Goal: Task Accomplishment & Management: Complete application form

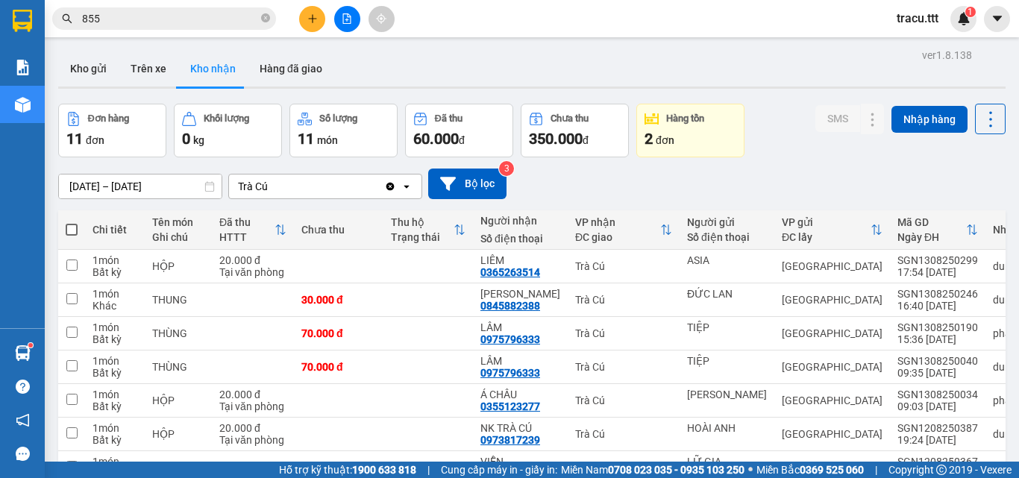
click at [266, 22] on icon "close-circle" at bounding box center [265, 17] width 9 height 9
click at [266, 22] on span at bounding box center [265, 18] width 9 height 16
click at [248, 17] on input "text" at bounding box center [170, 18] width 176 height 16
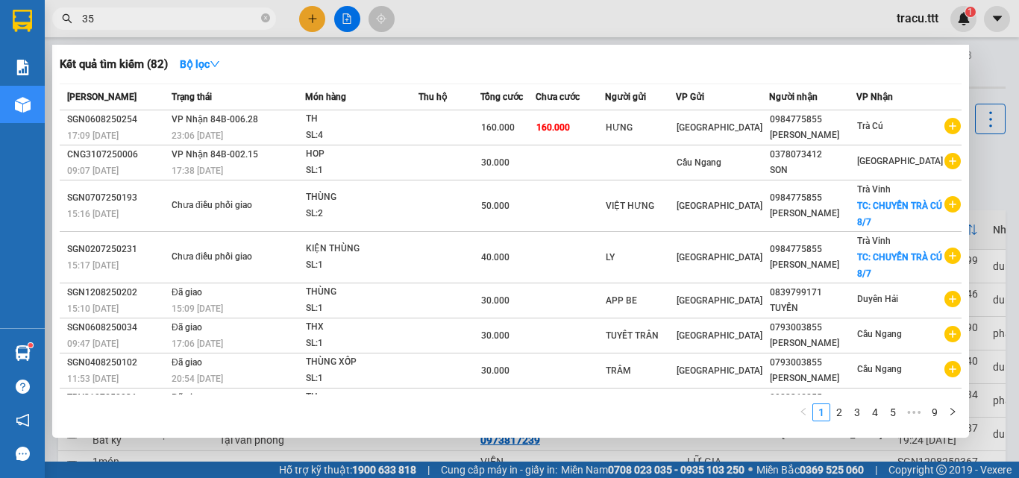
type input "356"
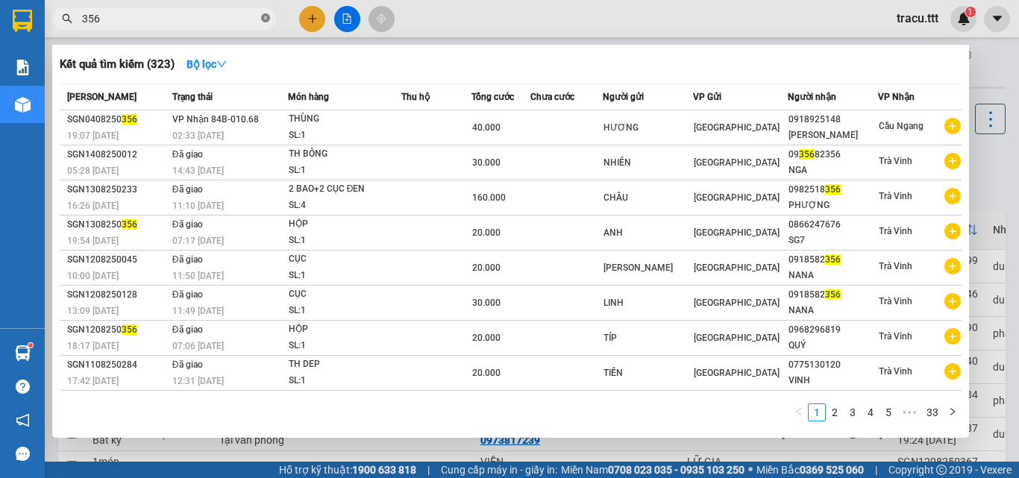
click at [266, 22] on icon "close-circle" at bounding box center [265, 17] width 9 height 9
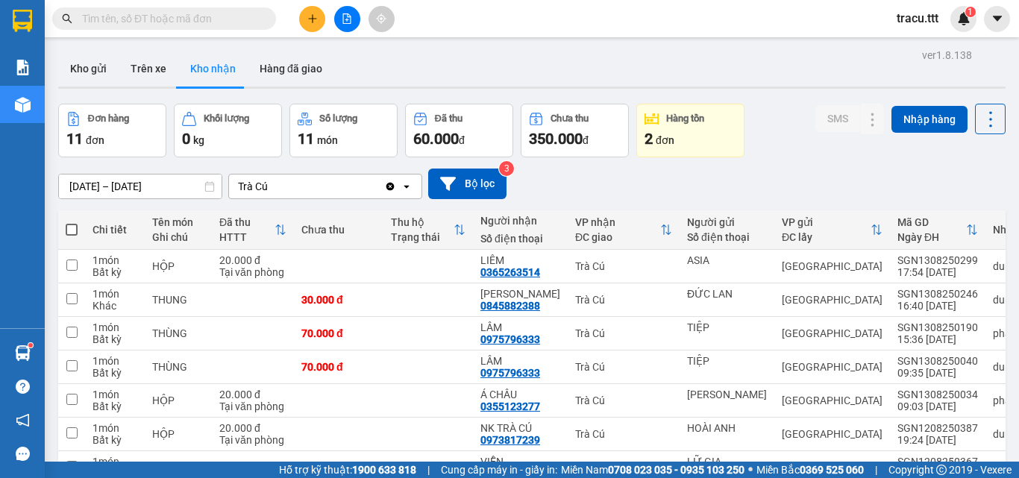
click at [234, 23] on input "text" at bounding box center [170, 18] width 176 height 16
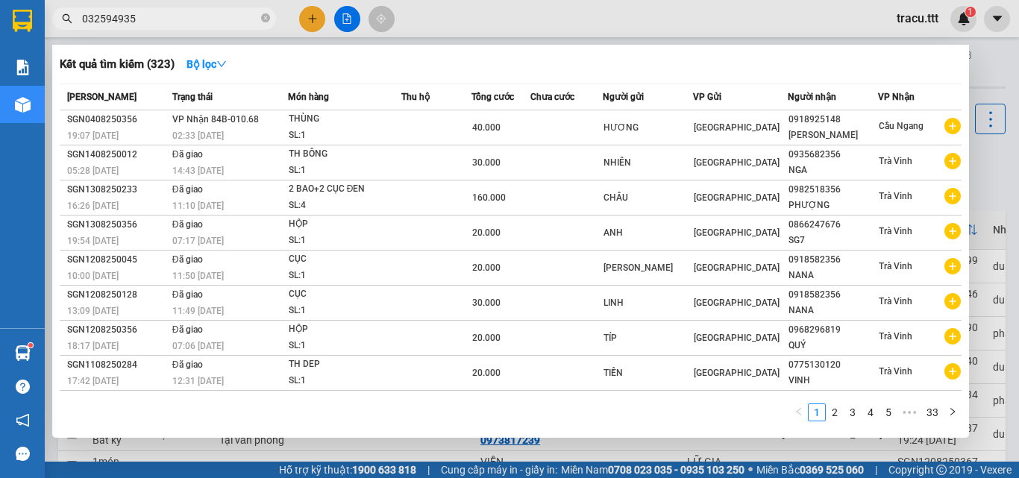
type input "0325949356"
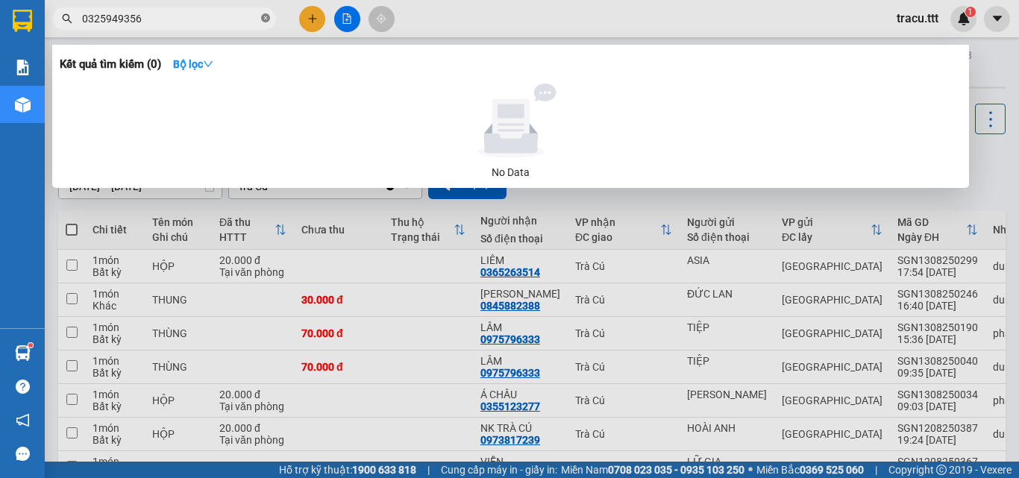
click at [265, 18] on icon "close-circle" at bounding box center [265, 17] width 9 height 9
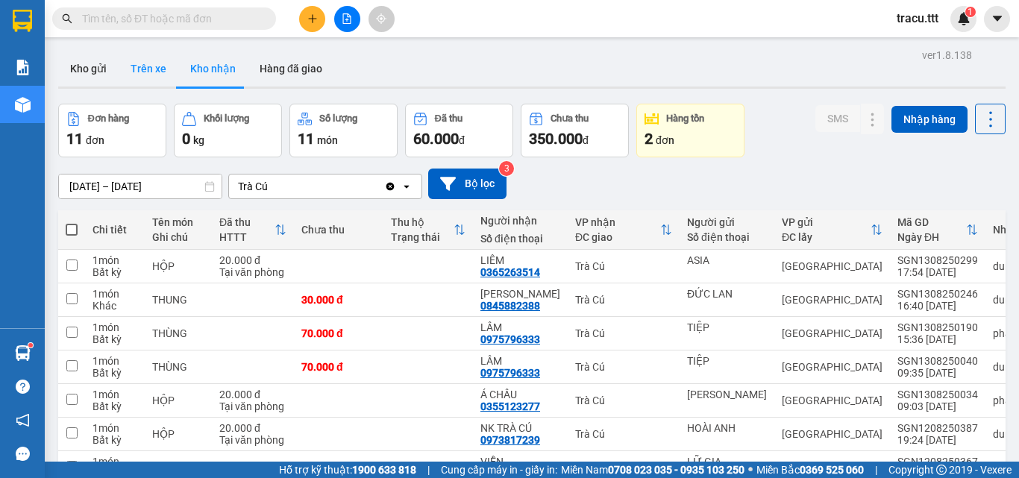
click at [148, 85] on button "Trên xe" at bounding box center [149, 69] width 60 height 36
type input "[DATE] – [DATE]"
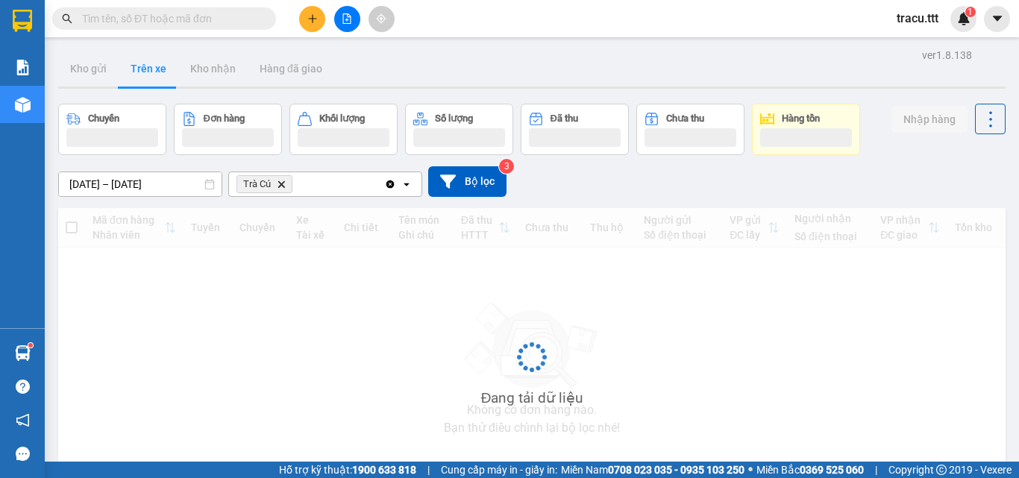
click at [146, 79] on button "Trên xe" at bounding box center [149, 69] width 60 height 36
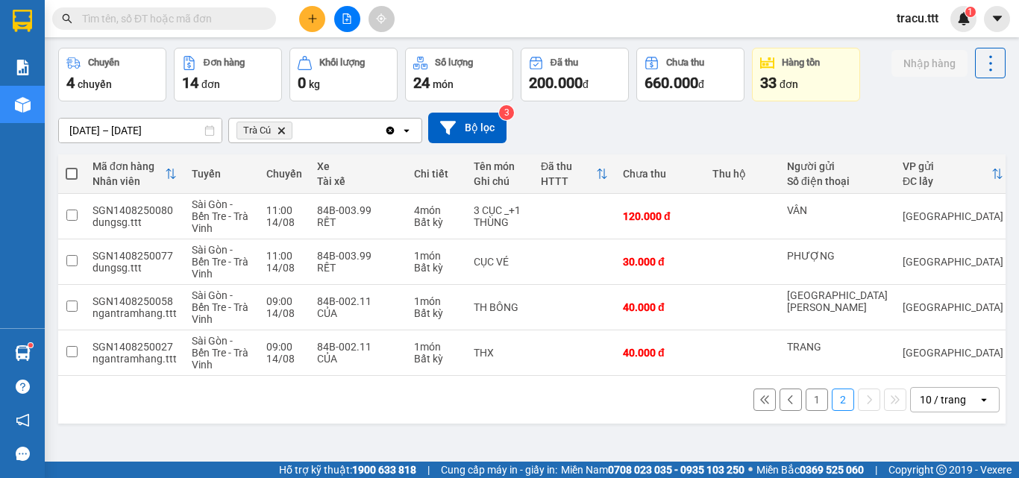
scroll to position [69, 0]
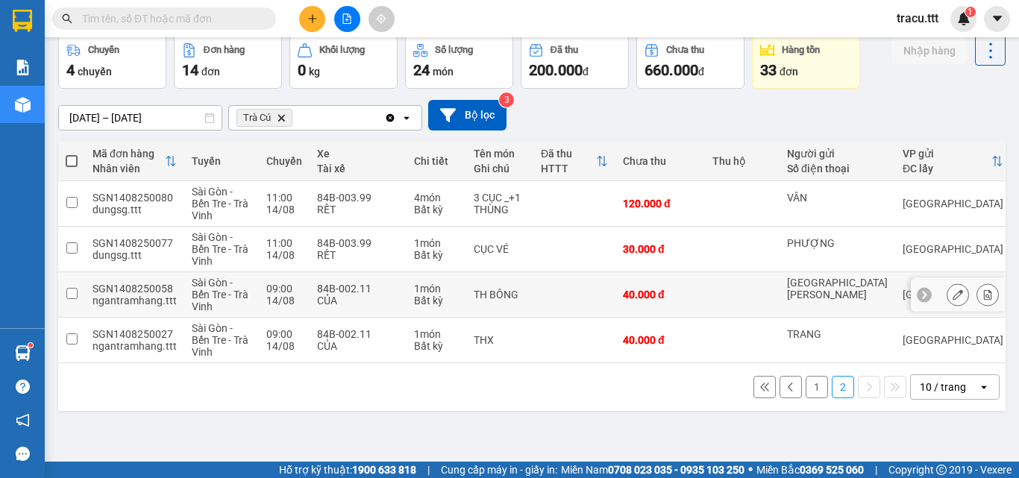
click at [719, 305] on td at bounding box center [742, 295] width 75 height 46
checkbox input "true"
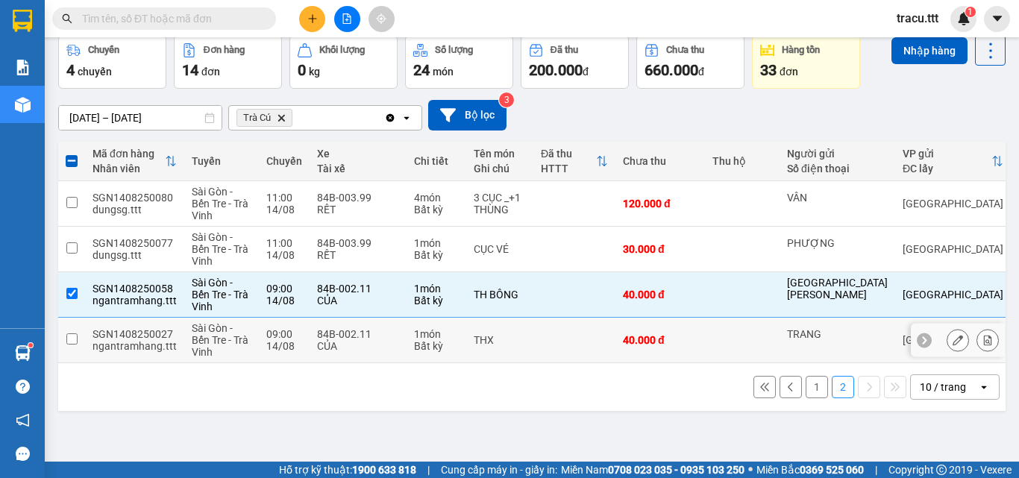
click at [695, 351] on td "40.000 đ" at bounding box center [661, 341] width 90 height 46
checkbox input "true"
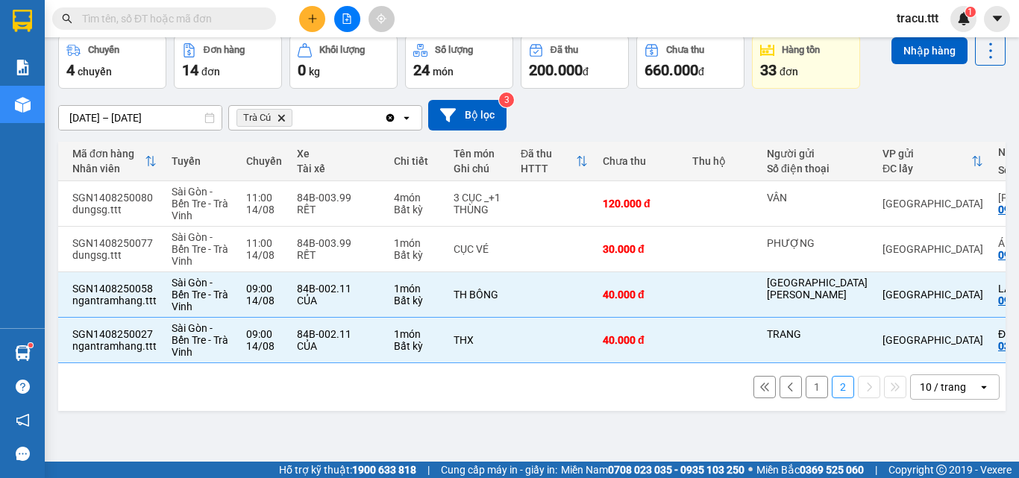
scroll to position [0, 1]
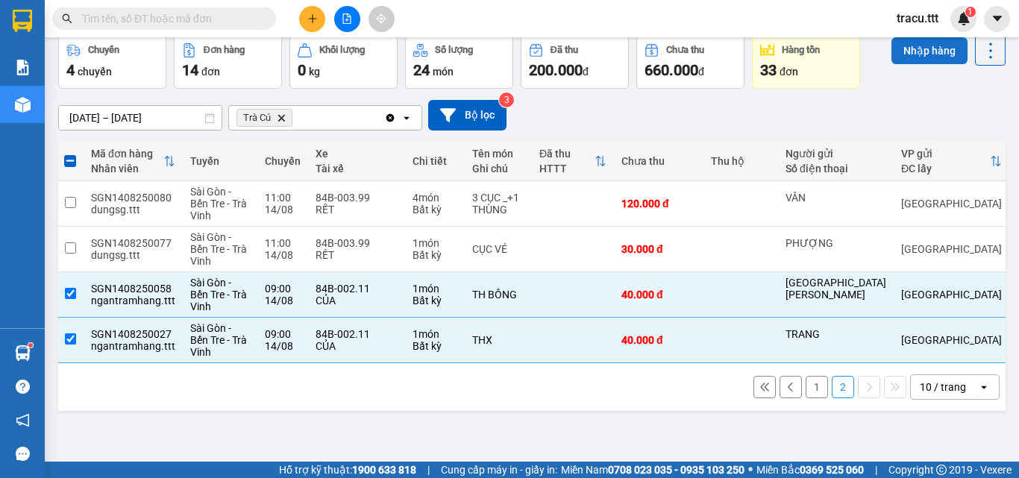
click at [916, 60] on button "Nhập hàng" at bounding box center [930, 50] width 76 height 27
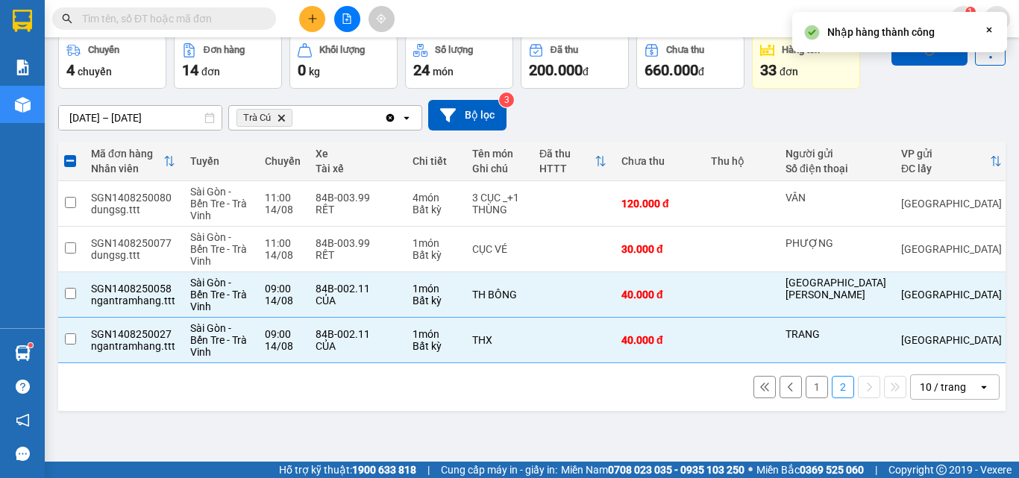
checkbox input "false"
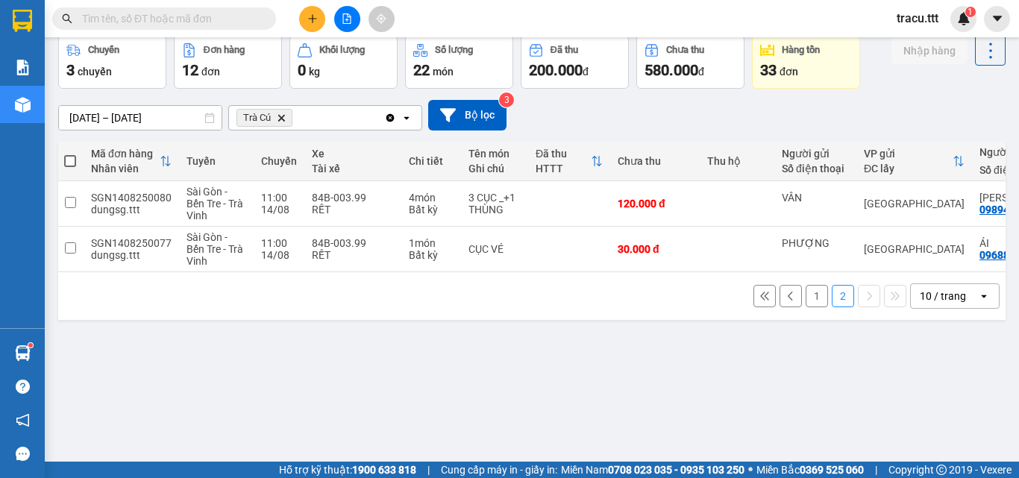
scroll to position [0, 0]
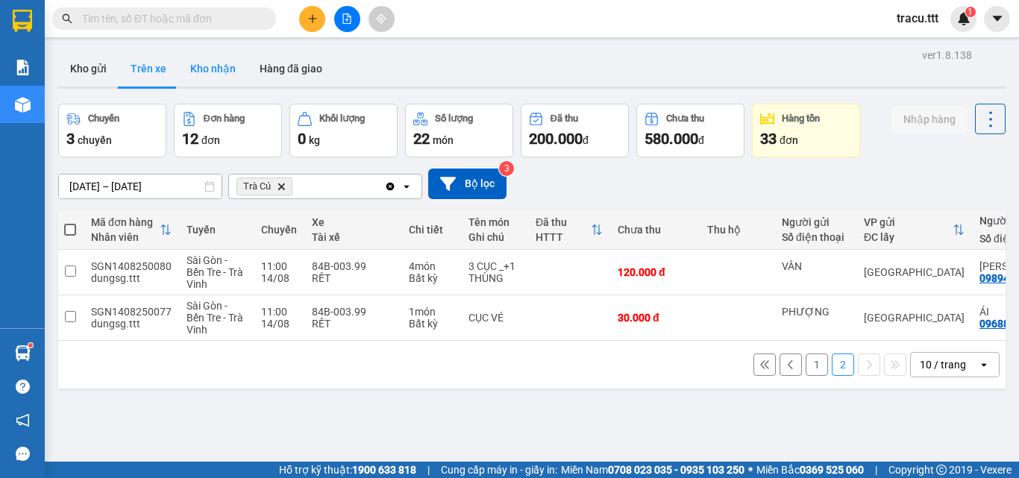
click at [213, 78] on button "Kho nhận" at bounding box center [212, 69] width 69 height 36
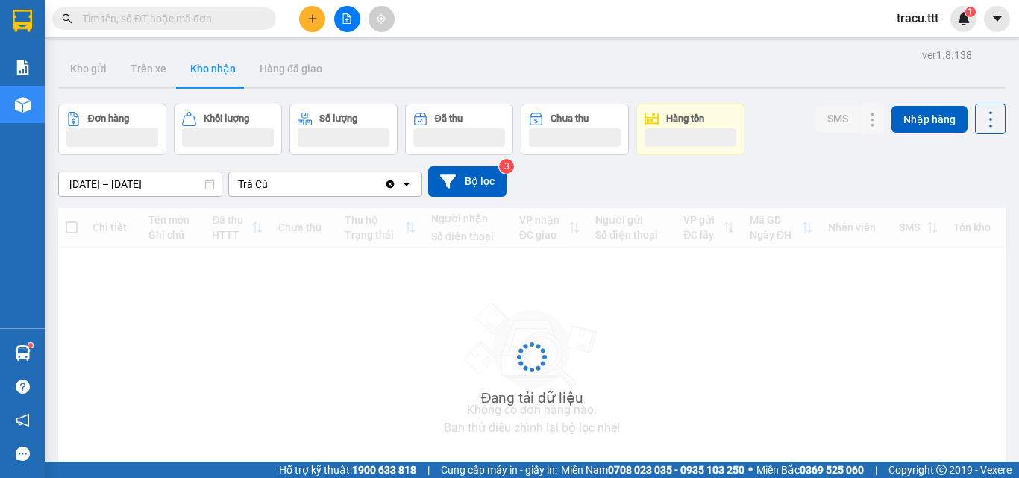
type input "[DATE] – [DATE]"
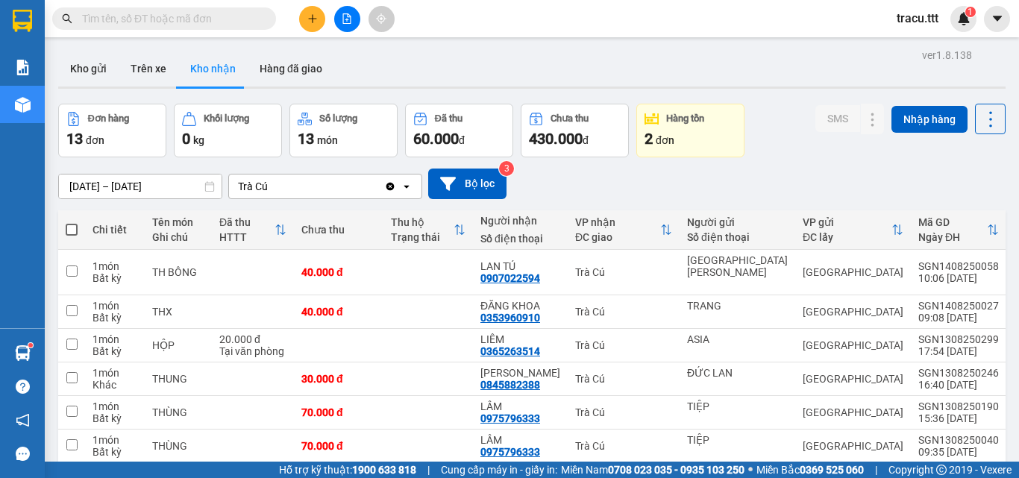
click at [739, 183] on div "[DATE] – [DATE] Press the down arrow key to interact with the calendar and sele…" at bounding box center [532, 184] width 948 height 31
click at [76, 64] on button "Kho gửi" at bounding box center [88, 69] width 60 height 36
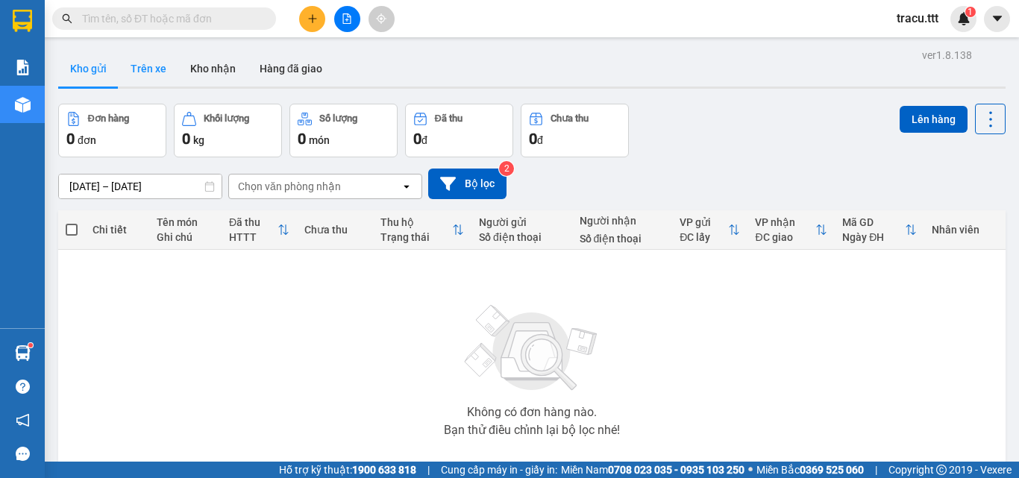
click at [148, 74] on button "Trên xe" at bounding box center [149, 69] width 60 height 36
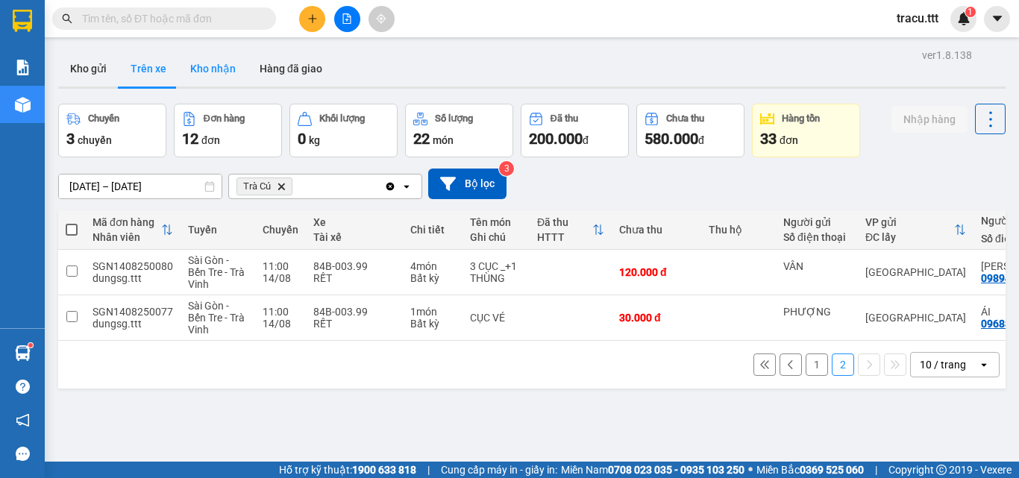
click at [201, 75] on button "Kho nhận" at bounding box center [212, 69] width 69 height 36
type input "[DATE] – [DATE]"
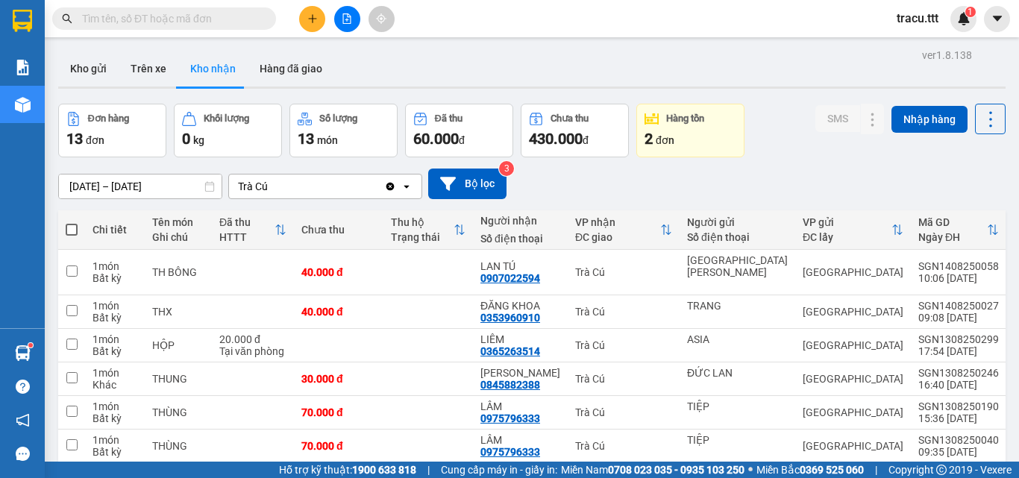
click at [67, 37] on main "ver 1.8.138 Kho gửi Trên xe [PERSON_NAME] Hàng đã [PERSON_NAME] hàng 13 đơn [PE…" at bounding box center [509, 231] width 1019 height 462
click at [90, 64] on button "Kho gửi" at bounding box center [88, 69] width 60 height 36
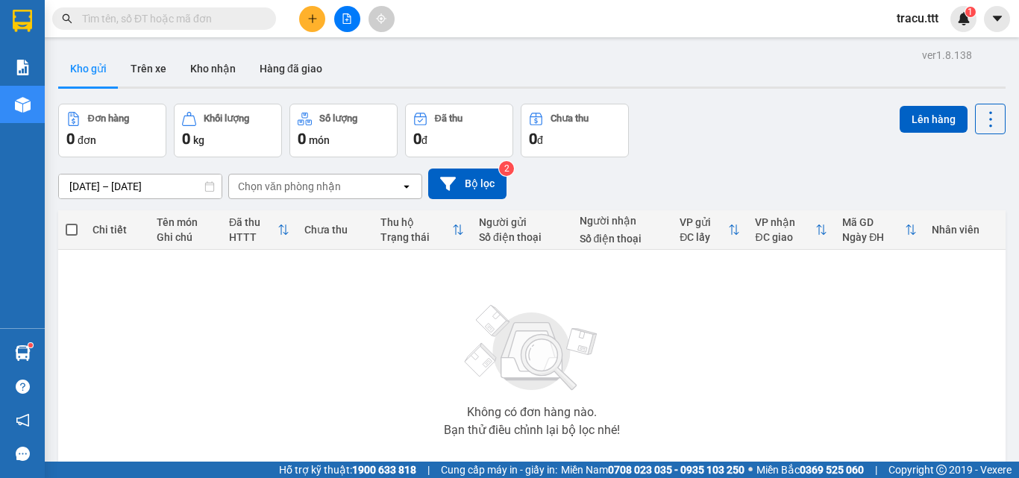
click at [357, 326] on div "Không có đơn hàng nào. Bạn thử điều chỉnh lại bộ lọc nhé!" at bounding box center [532, 366] width 933 height 224
click at [224, 85] on button "Kho nhận" at bounding box center [212, 69] width 69 height 36
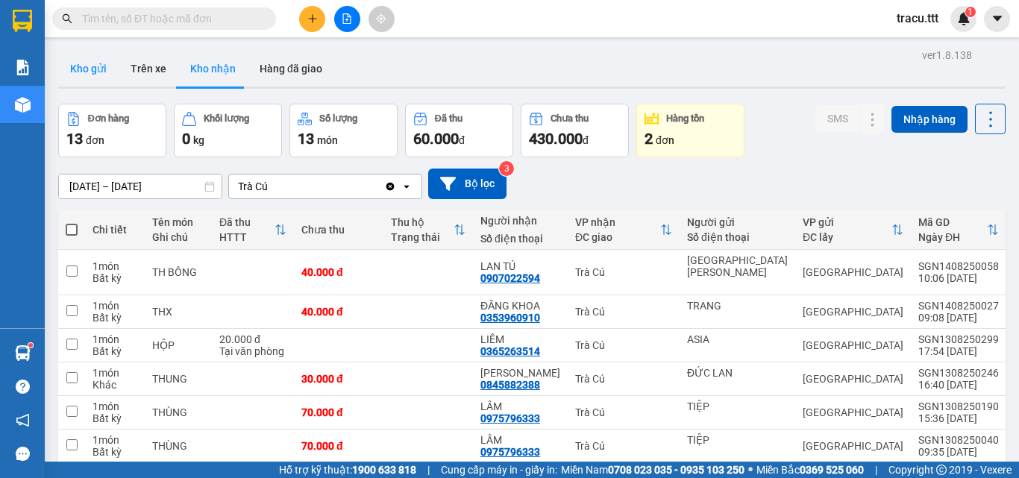
click at [103, 78] on button "Kho gửi" at bounding box center [88, 69] width 60 height 36
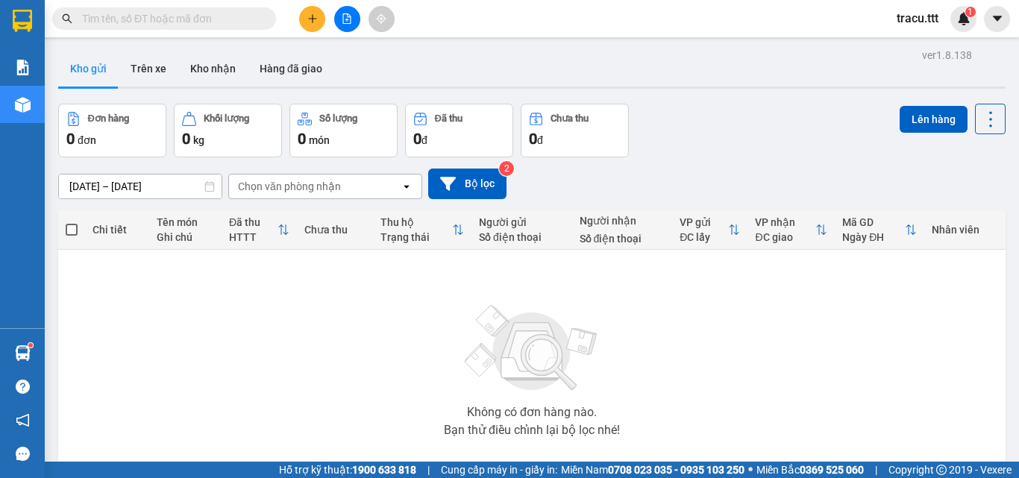
click at [243, 8] on span at bounding box center [164, 18] width 224 height 22
click at [240, 12] on input "text" at bounding box center [170, 18] width 176 height 16
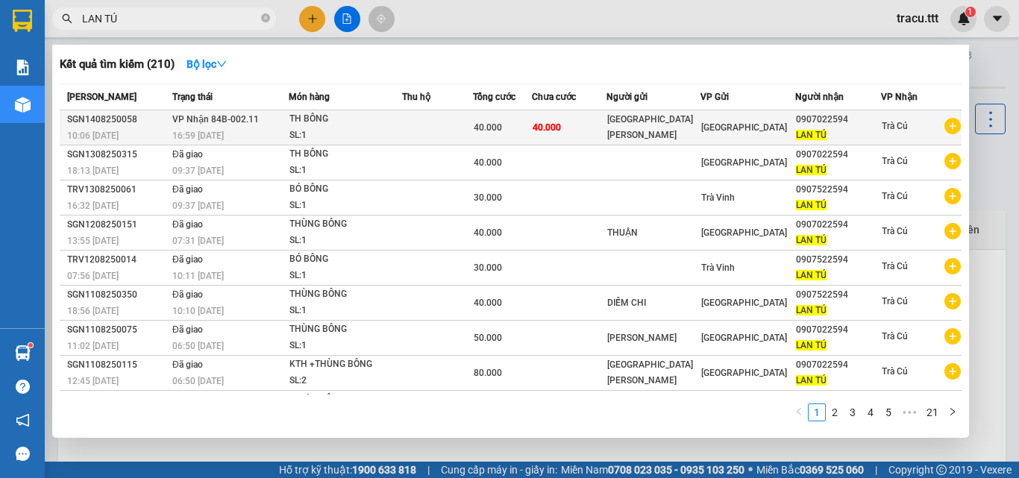
type input "LAN TÚ"
click at [719, 128] on span "[GEOGRAPHIC_DATA]" at bounding box center [744, 127] width 86 height 10
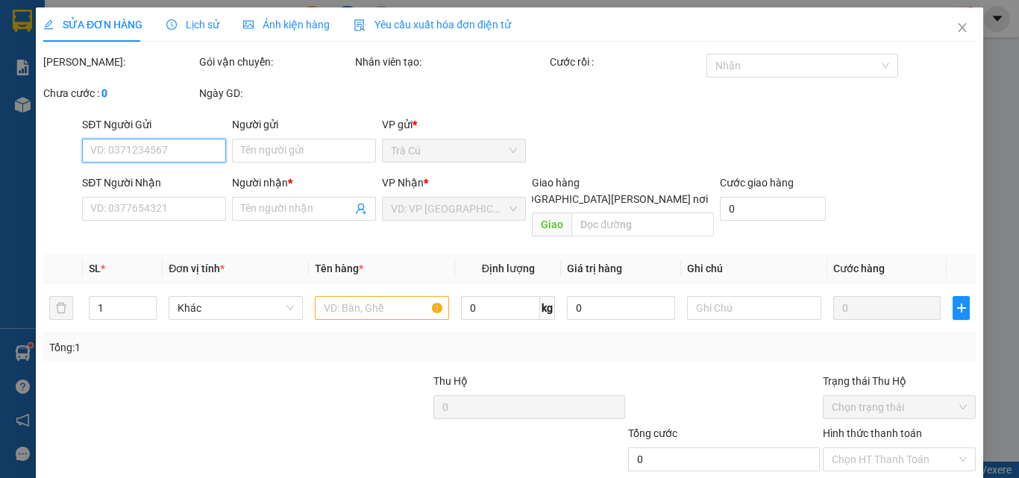
type input "[GEOGRAPHIC_DATA][PERSON_NAME]"
type input "0907022594"
type input "LAN TÚ"
type input "40.000"
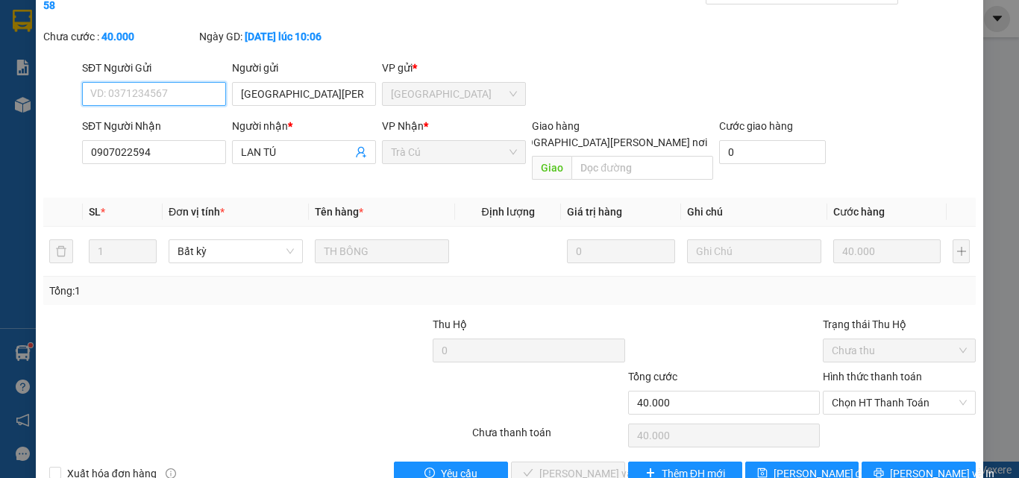
scroll to position [77, 0]
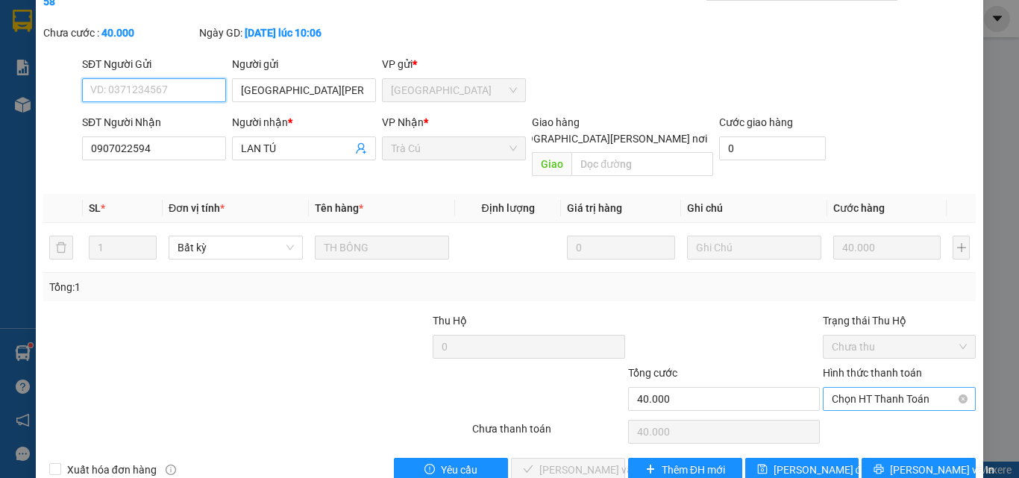
click at [865, 388] on span "Chọn HT Thanh Toán" at bounding box center [899, 399] width 135 height 22
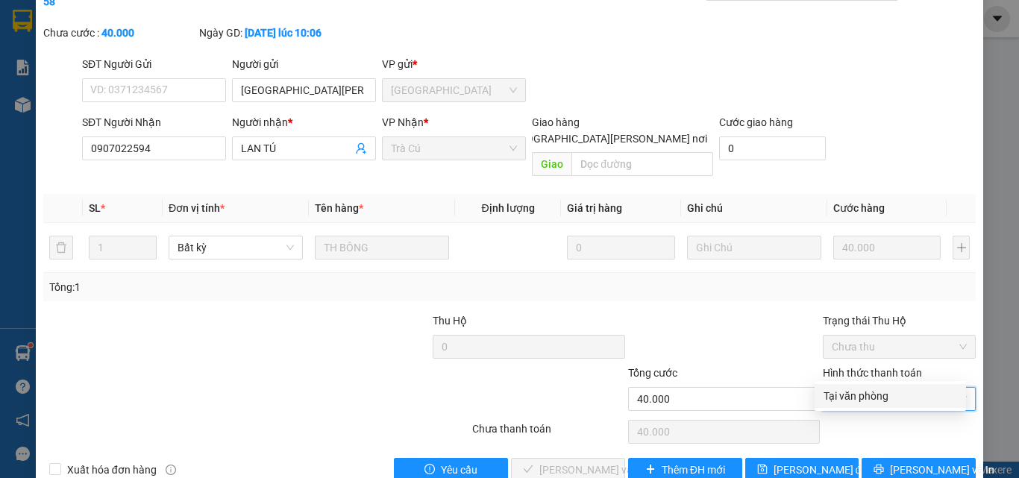
drag, startPoint x: 856, startPoint y: 392, endPoint x: 661, endPoint y: 408, distance: 195.4
click at [854, 392] on div "Tại văn phòng" at bounding box center [891, 396] width 134 height 16
type input "0"
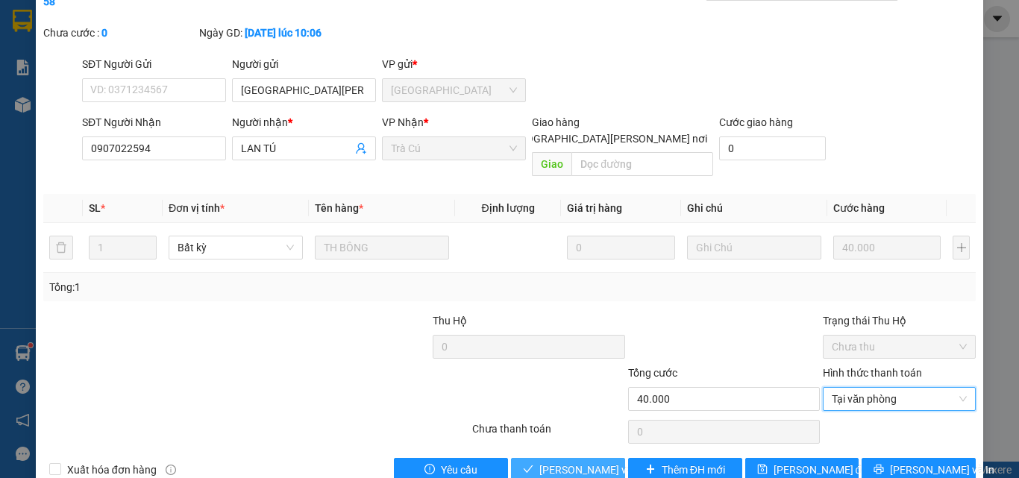
click at [595, 458] on button "[PERSON_NAME] và [PERSON_NAME] hàng" at bounding box center [568, 470] width 114 height 24
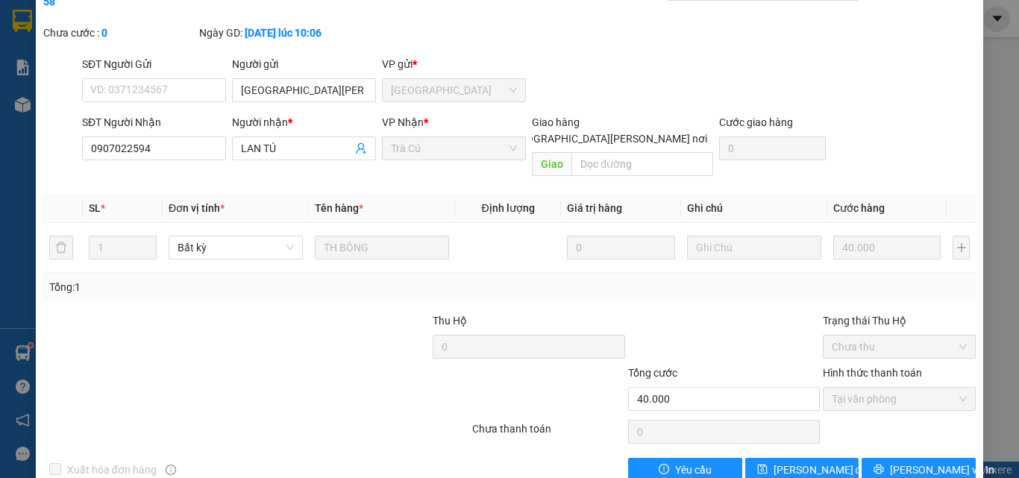
scroll to position [2, 0]
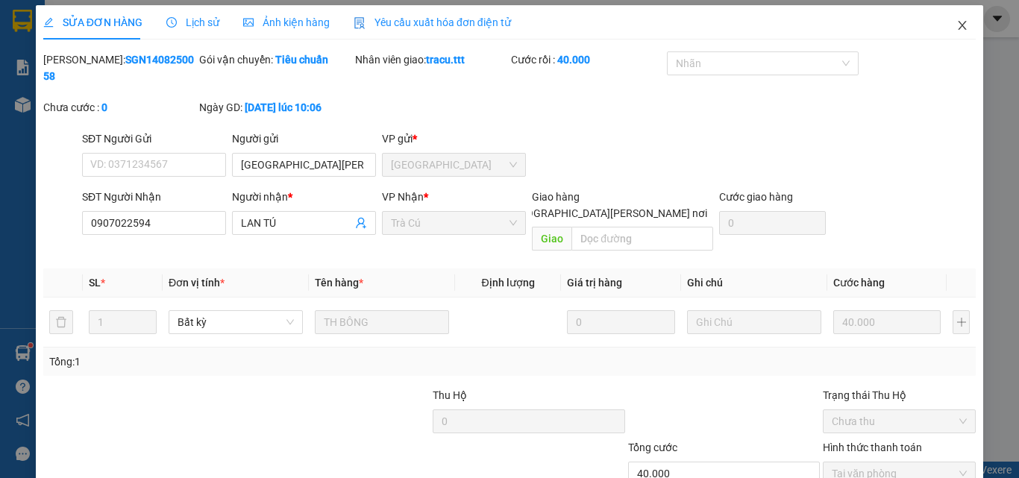
click at [954, 33] on span "Close" at bounding box center [963, 26] width 42 height 42
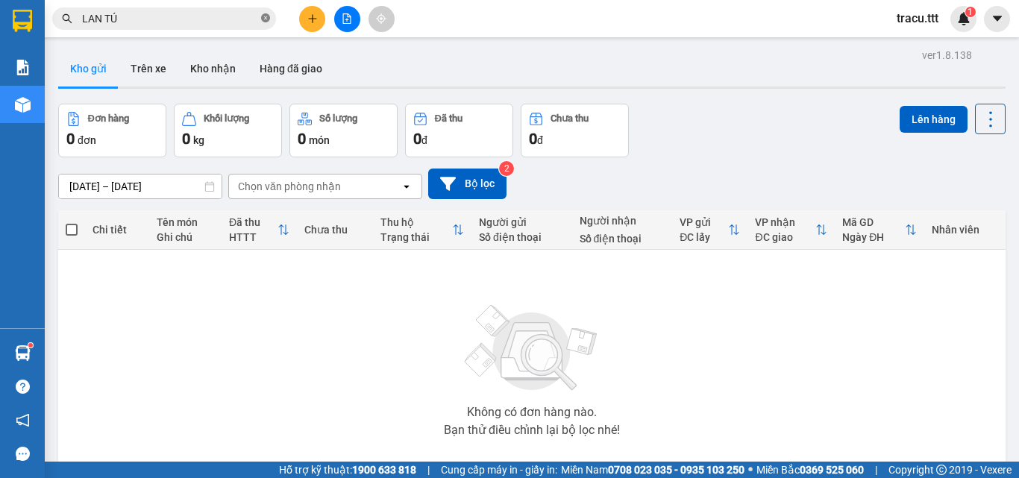
click at [263, 15] on icon "close-circle" at bounding box center [265, 17] width 9 height 9
click at [229, 18] on input "text" at bounding box center [170, 18] width 176 height 16
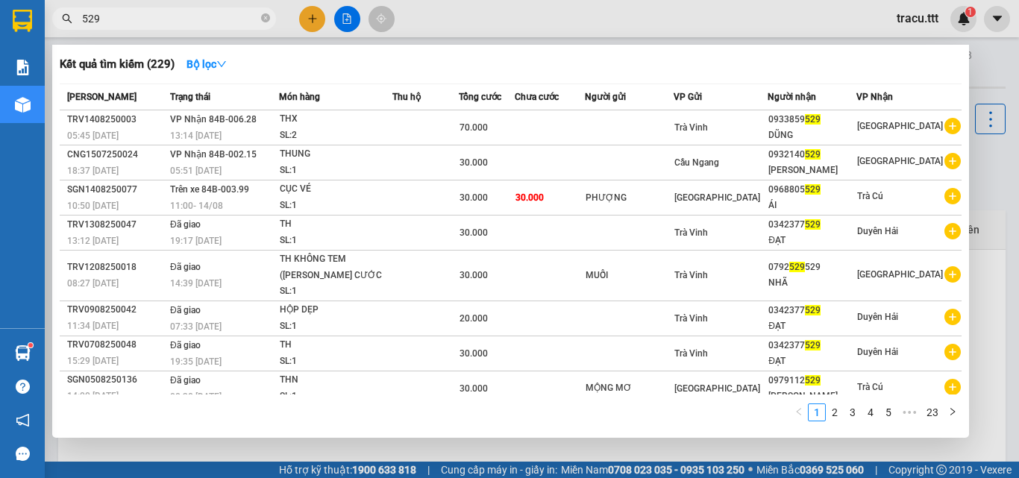
type input "529"
click at [263, 22] on icon "close-circle" at bounding box center [265, 17] width 9 height 9
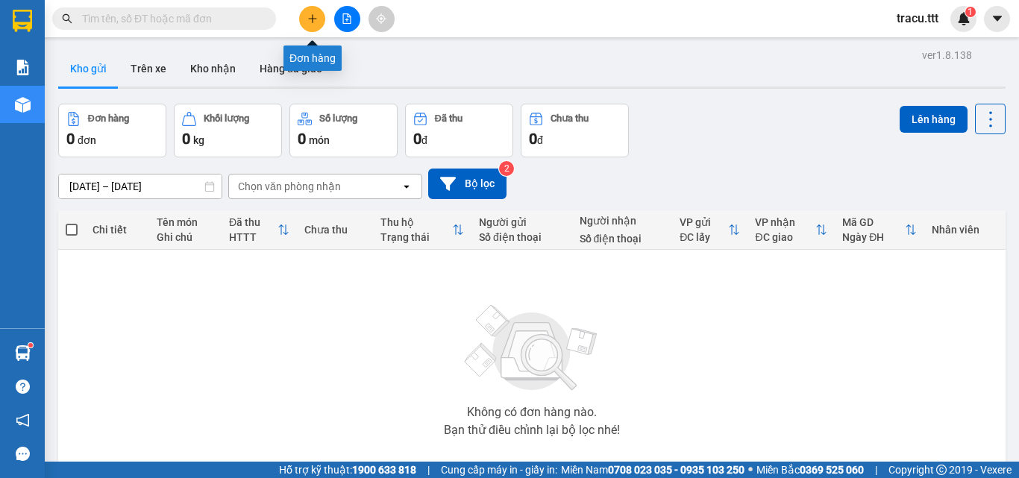
click at [310, 20] on icon "plus" at bounding box center [312, 18] width 10 height 10
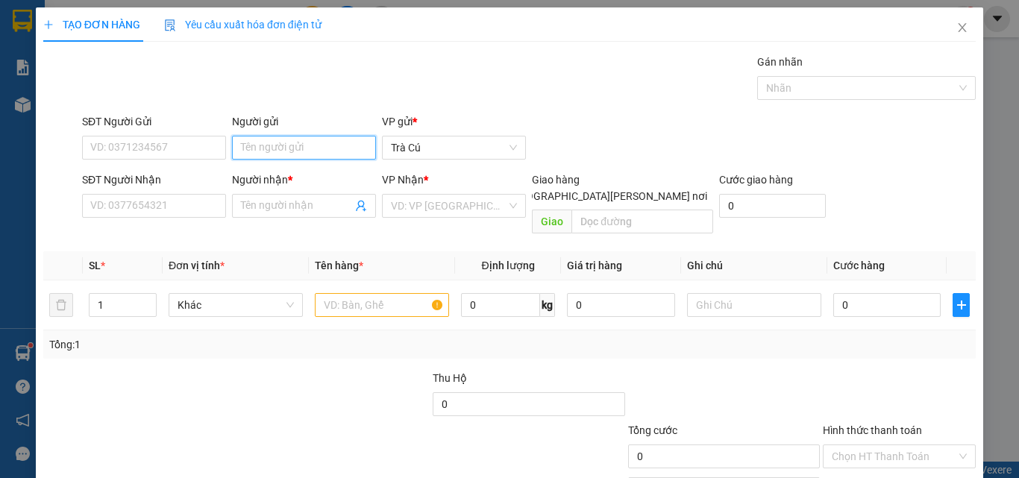
click at [295, 150] on input "Người gửi" at bounding box center [304, 148] width 144 height 24
type input "T"
type input "BS LIÊM"
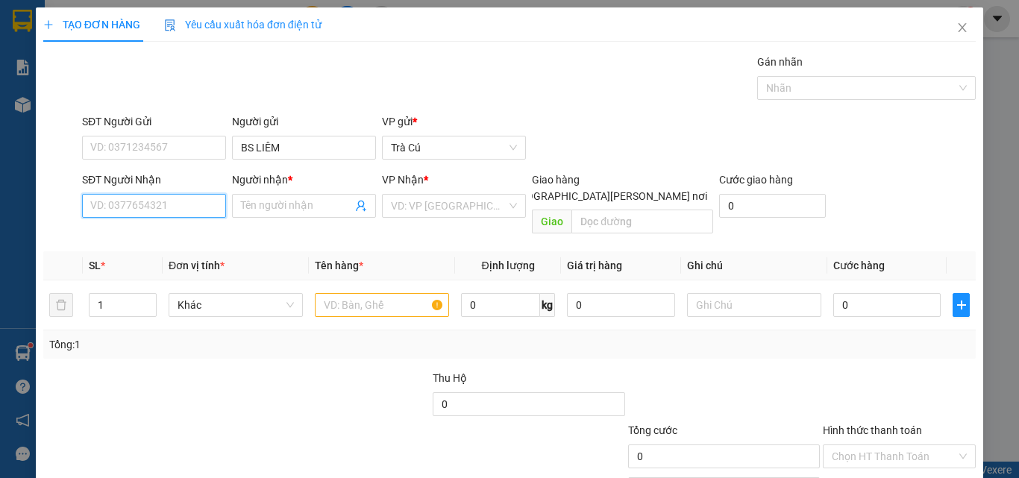
click at [175, 208] on input "SĐT Người Nhận" at bounding box center [154, 206] width 144 height 24
type input "02837510076"
click at [163, 243] on div "02837510076 - LABO ASIA" at bounding box center [152, 236] width 125 height 16
type input "LABO ASIA"
type input "02837510076"
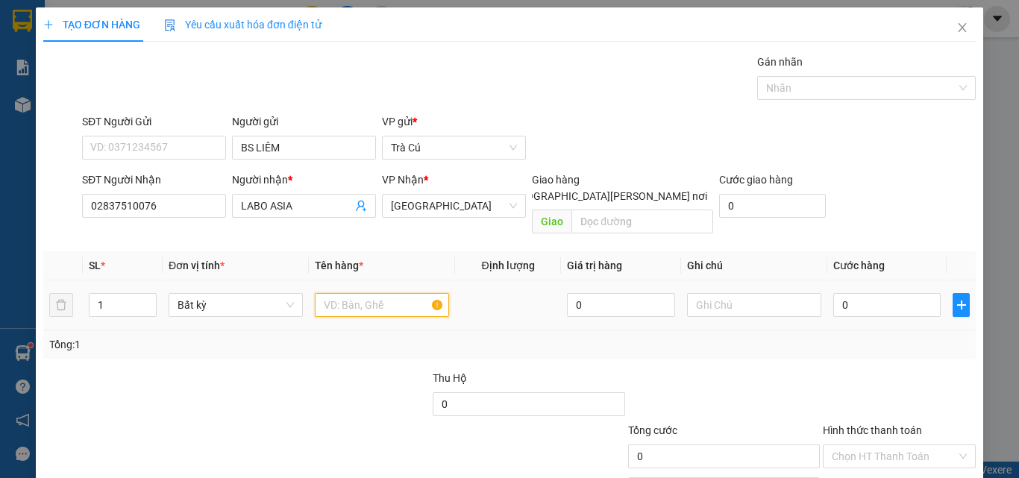
click at [372, 293] on input "text" at bounding box center [382, 305] width 134 height 24
type input "HỘP"
click at [854, 293] on input "0" at bounding box center [886, 305] width 107 height 24
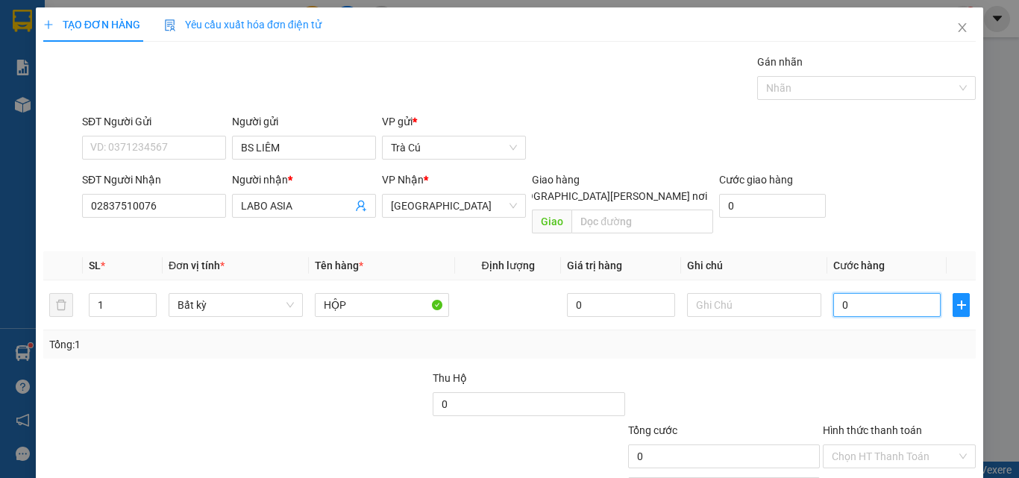
type input "2"
type input "20"
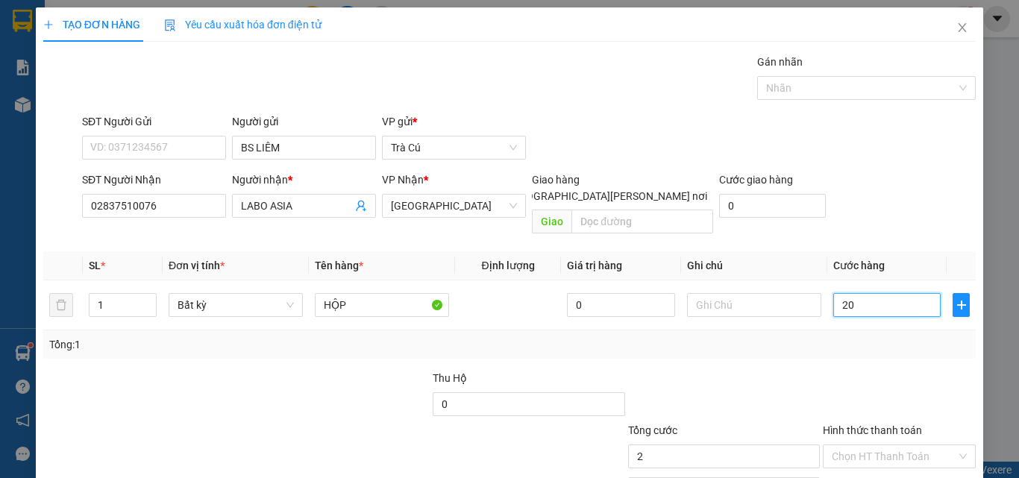
type input "20"
click at [840, 445] on input "Hình thức thanh toán" at bounding box center [894, 456] width 125 height 22
type input "20.000"
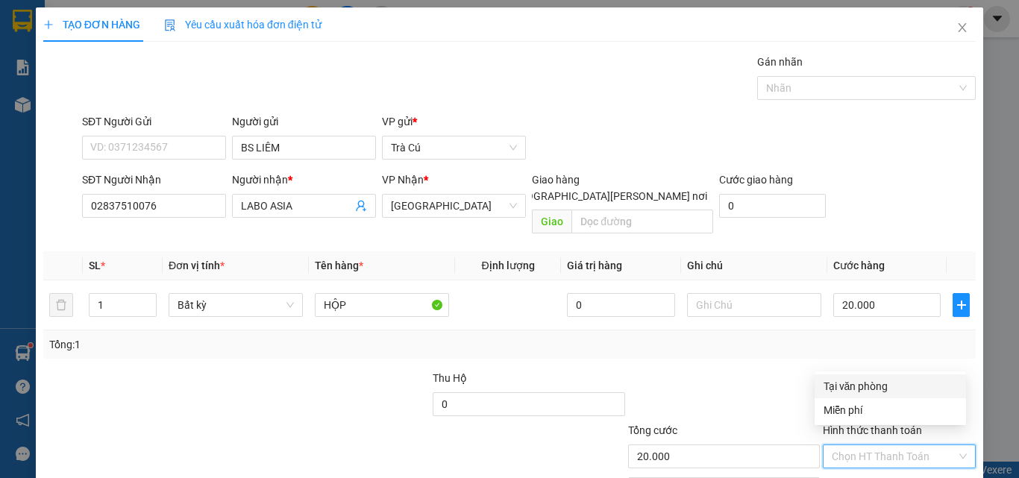
click at [840, 389] on div "Tại văn phòng" at bounding box center [891, 386] width 134 height 16
type input "0"
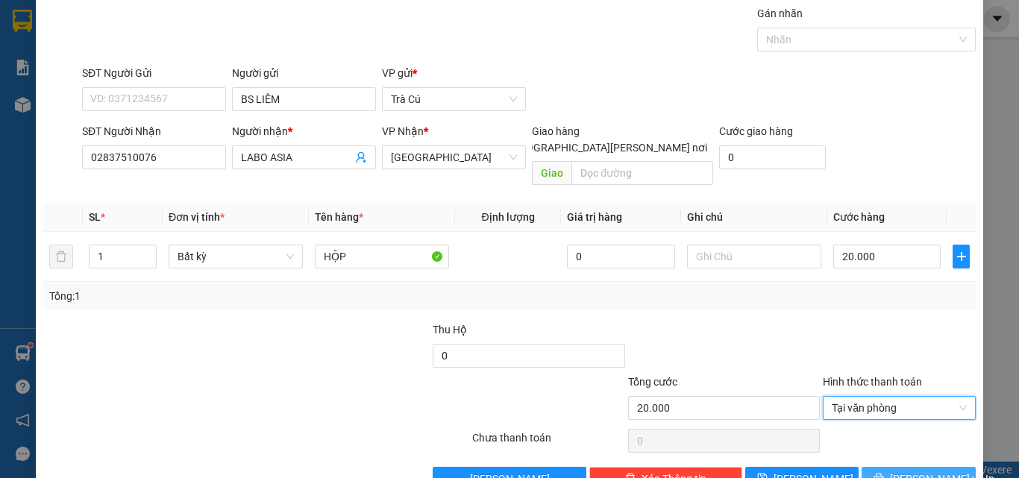
scroll to position [74, 0]
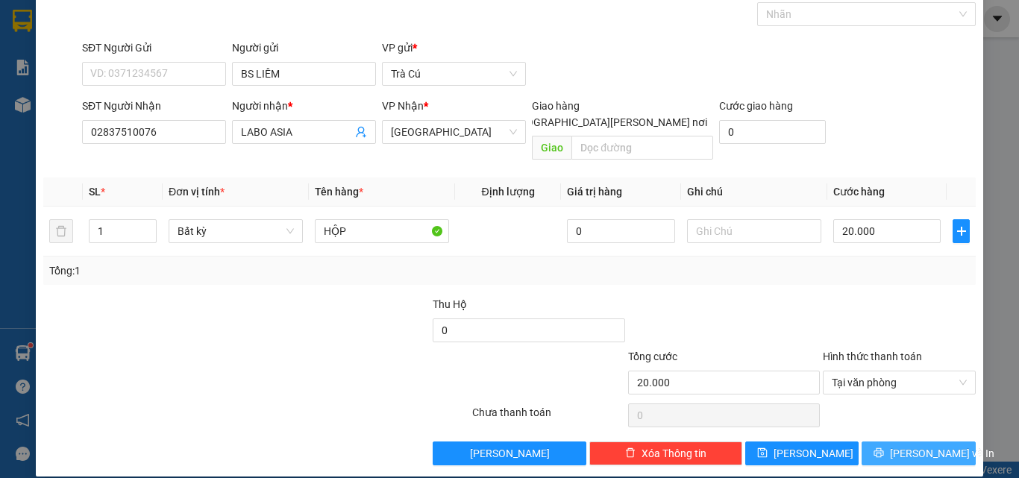
click at [883, 448] on icon "printer" at bounding box center [879, 453] width 10 height 10
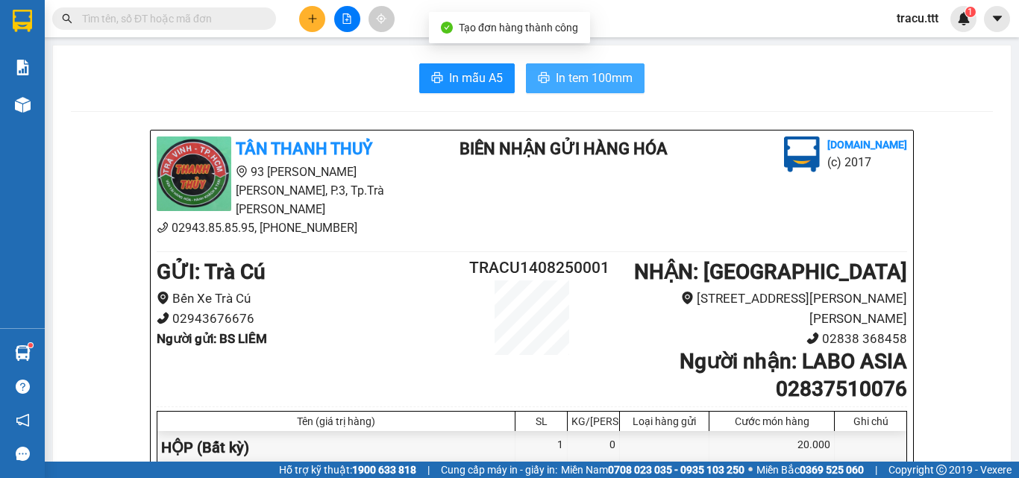
click at [613, 66] on button "In tem 100mm" at bounding box center [585, 78] width 119 height 30
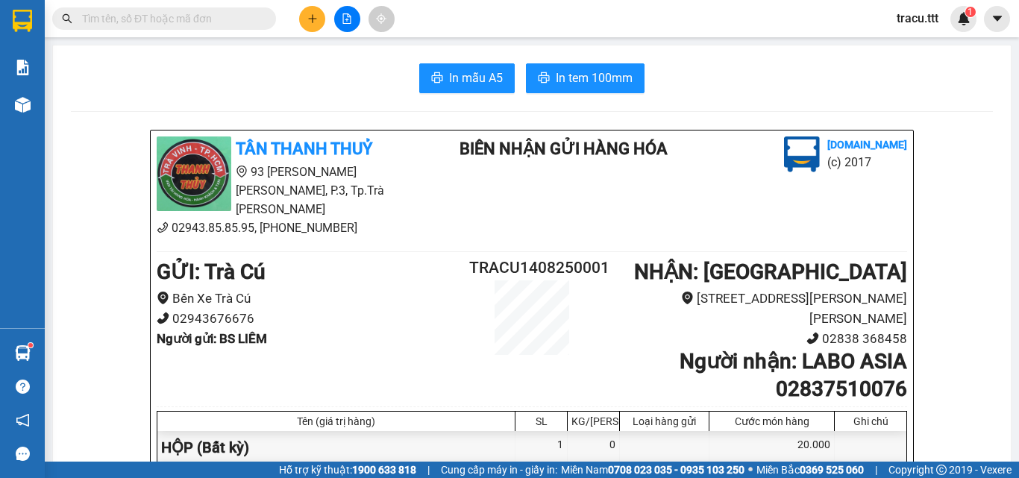
click at [314, 27] on button at bounding box center [312, 19] width 26 height 26
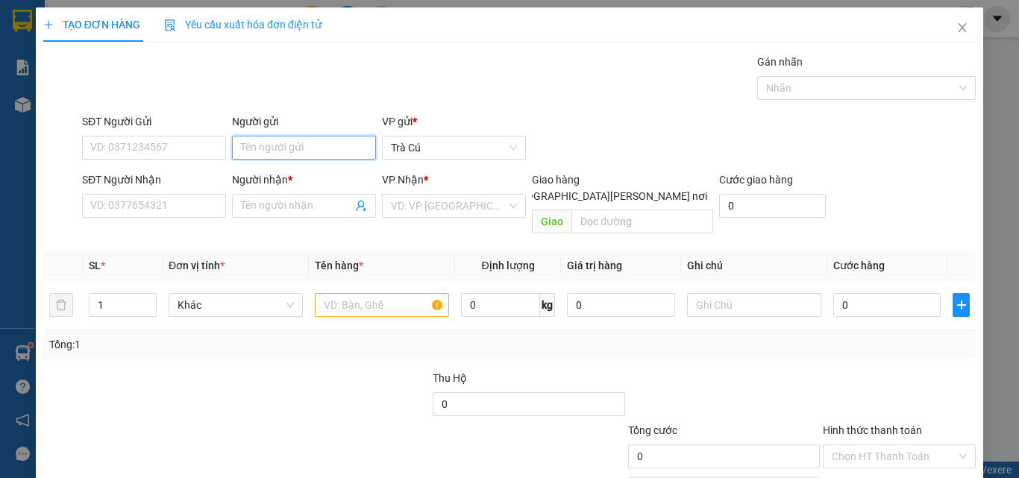
click at [291, 144] on input "Người gửi" at bounding box center [304, 148] width 144 height 24
type input "BS LIÊM"
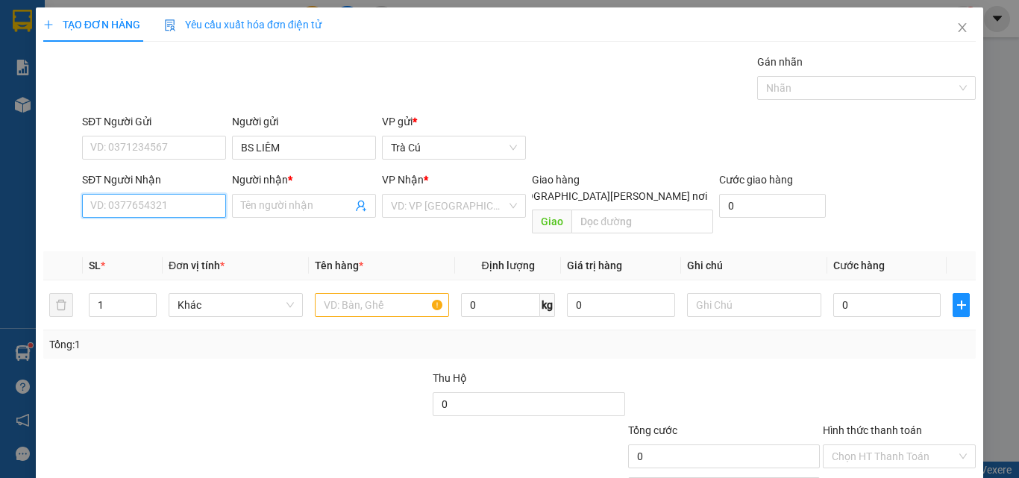
click at [147, 212] on input "SĐT Người Nhận" at bounding box center [154, 206] width 144 height 24
type input "0918550829"
click at [309, 206] on input "Người nhận *" at bounding box center [296, 206] width 111 height 16
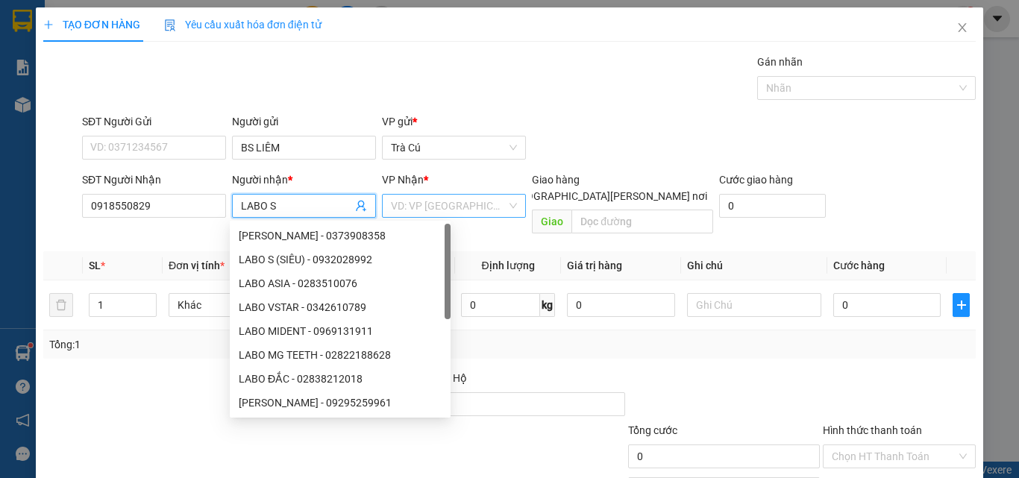
type input "LABO S"
click at [391, 210] on input "search" at bounding box center [449, 206] width 116 height 22
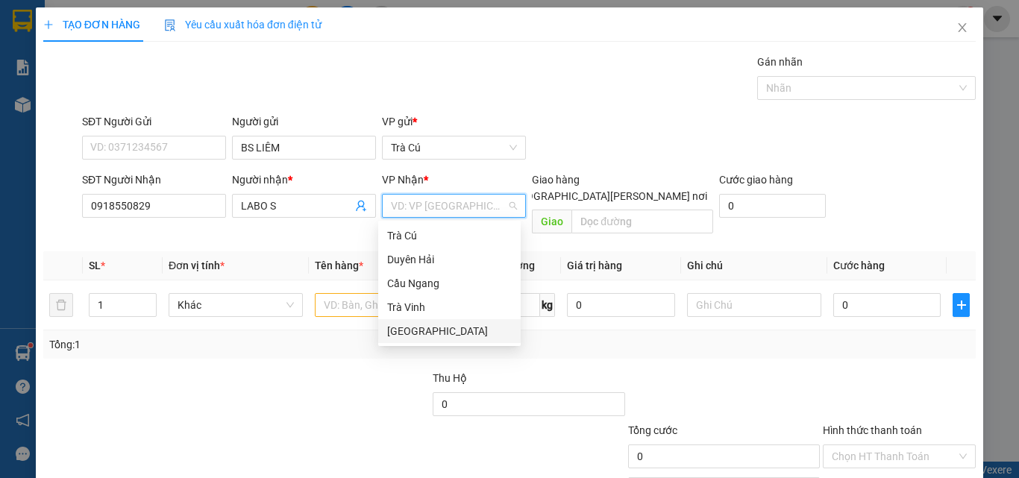
click at [407, 328] on div "[GEOGRAPHIC_DATA]" at bounding box center [449, 331] width 125 height 16
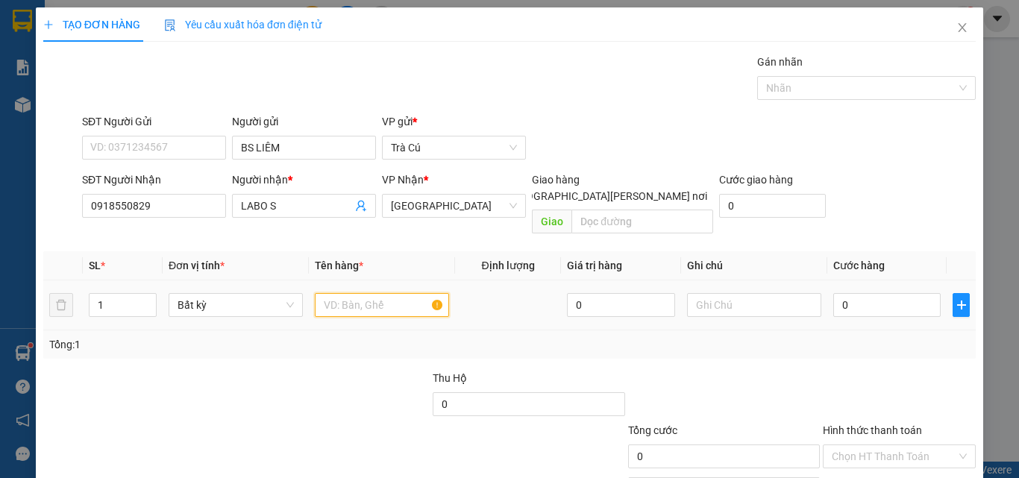
click at [374, 293] on input "text" at bounding box center [382, 305] width 134 height 24
type input "HỘP"
drag, startPoint x: 869, startPoint y: 286, endPoint x: 446, endPoint y: 222, distance: 427.8
click at [869, 293] on input "0" at bounding box center [886, 305] width 107 height 24
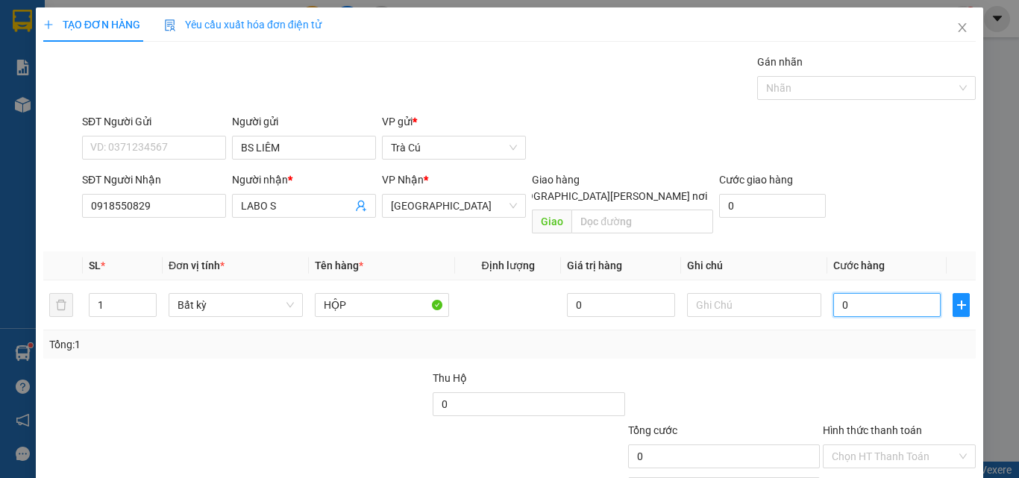
type input "2"
type input "20"
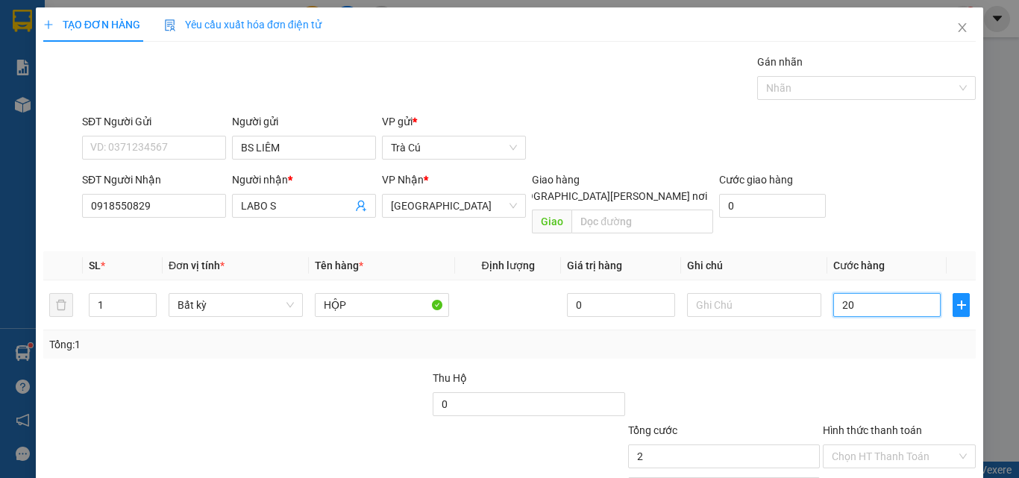
type input "20"
type input "20.000"
click at [835, 445] on input "Hình thức thanh toán" at bounding box center [894, 456] width 125 height 22
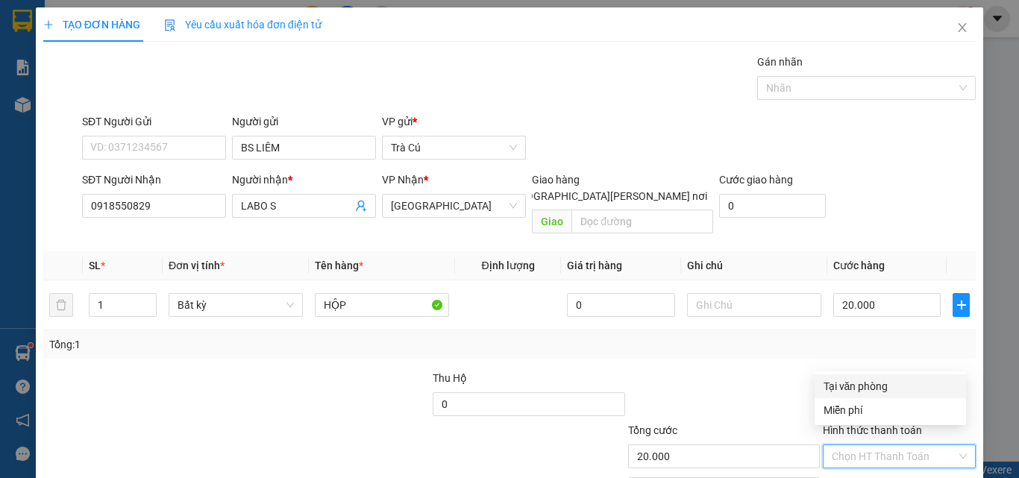
click at [848, 385] on div "Tại văn phòng" at bounding box center [891, 386] width 134 height 16
type input "0"
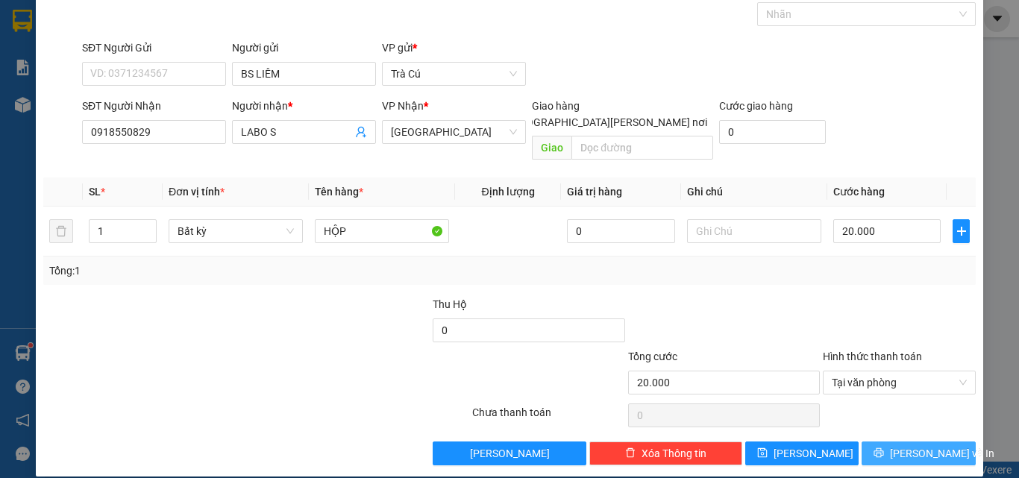
drag, startPoint x: 916, startPoint y: 442, endPoint x: 839, endPoint y: 401, distance: 87.4
click at [916, 445] on span "[PERSON_NAME] và In" at bounding box center [942, 453] width 104 height 16
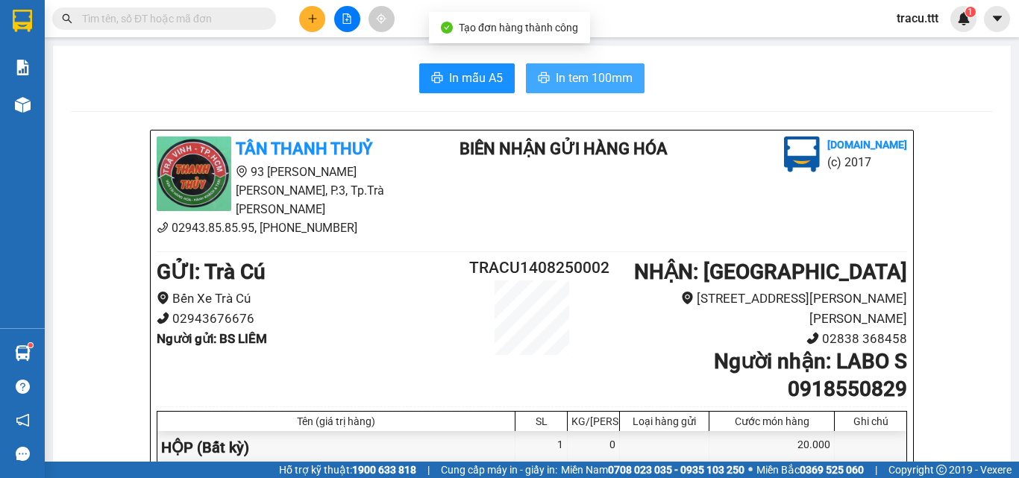
click at [601, 85] on span "In tem 100mm" at bounding box center [594, 78] width 77 height 19
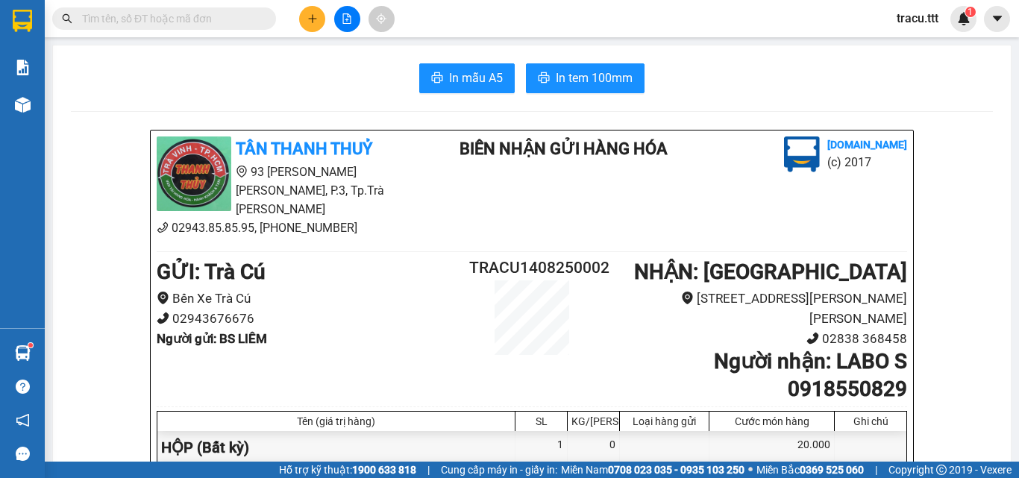
click at [317, 29] on button at bounding box center [312, 19] width 26 height 26
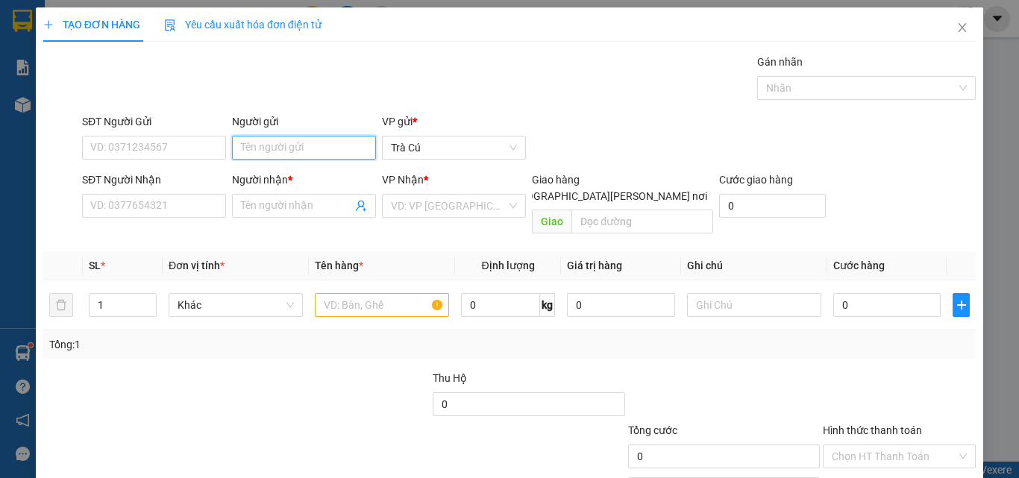
click at [264, 149] on input "Người gửi" at bounding box center [304, 148] width 144 height 24
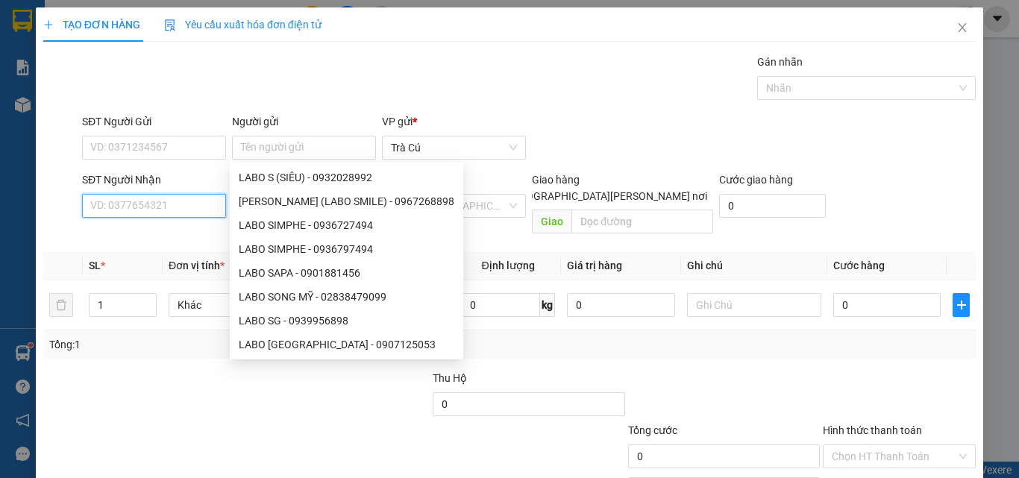
click at [103, 213] on input "SĐT Người Nhận" at bounding box center [154, 206] width 144 height 24
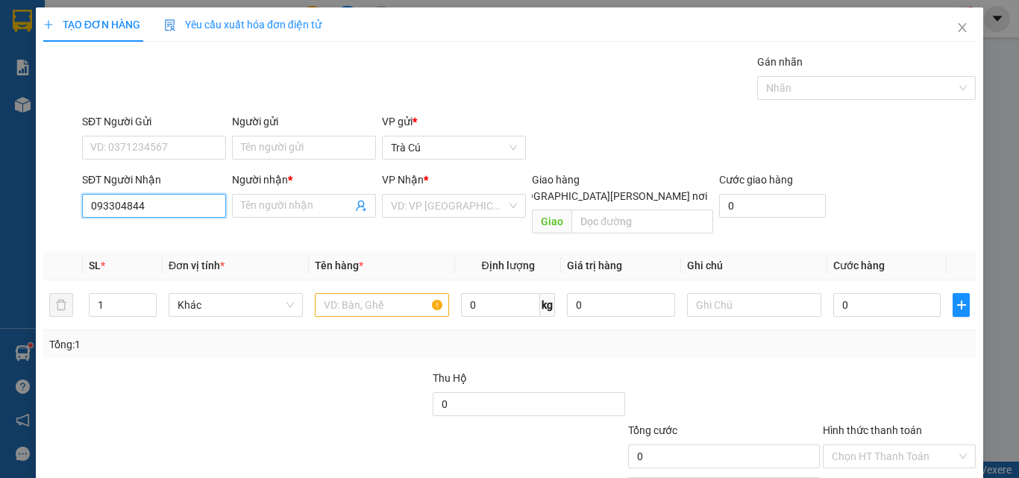
type input "0933048440"
click at [194, 232] on div "0933048440 - TRÍ" at bounding box center [152, 236] width 125 height 16
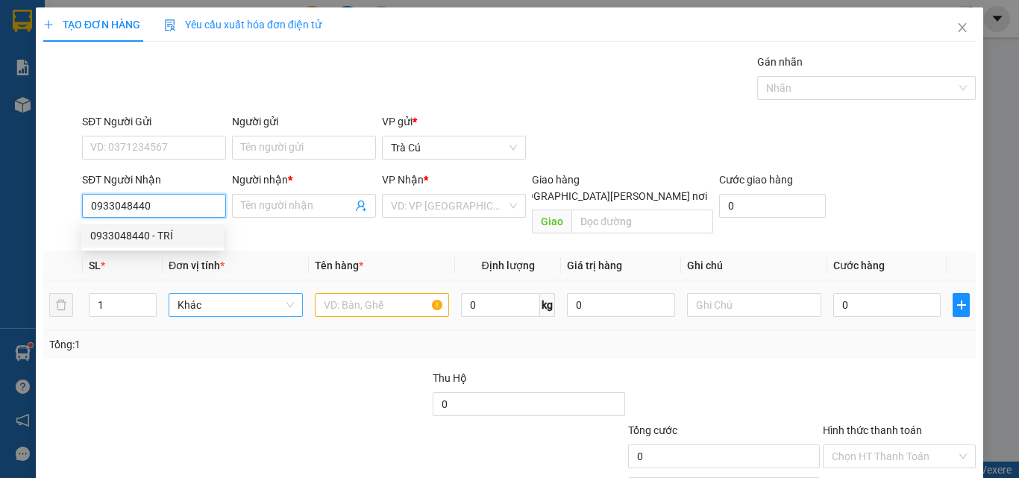
type input "TRÍ"
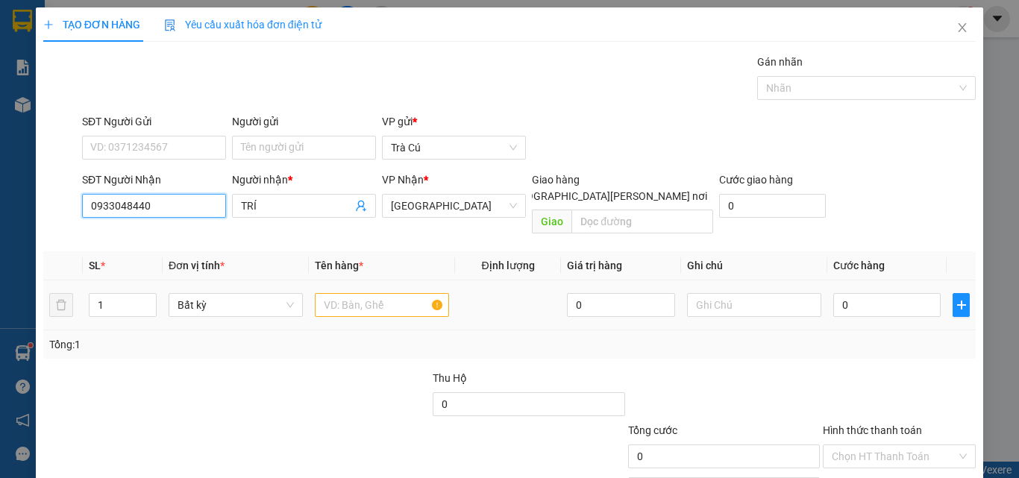
type input "0933048440"
click at [368, 293] on input "text" at bounding box center [382, 305] width 134 height 24
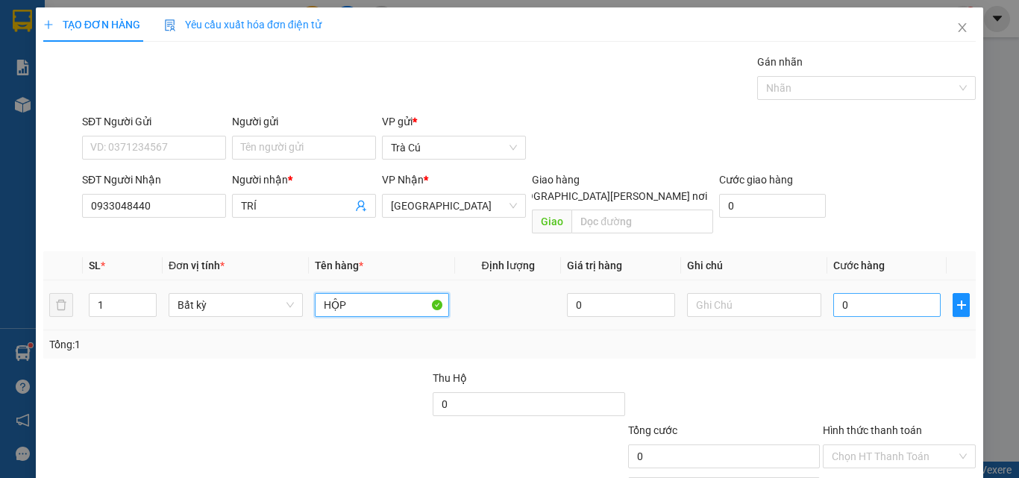
type input "HỘP"
click at [866, 293] on input "0" at bounding box center [886, 305] width 107 height 24
type input "2"
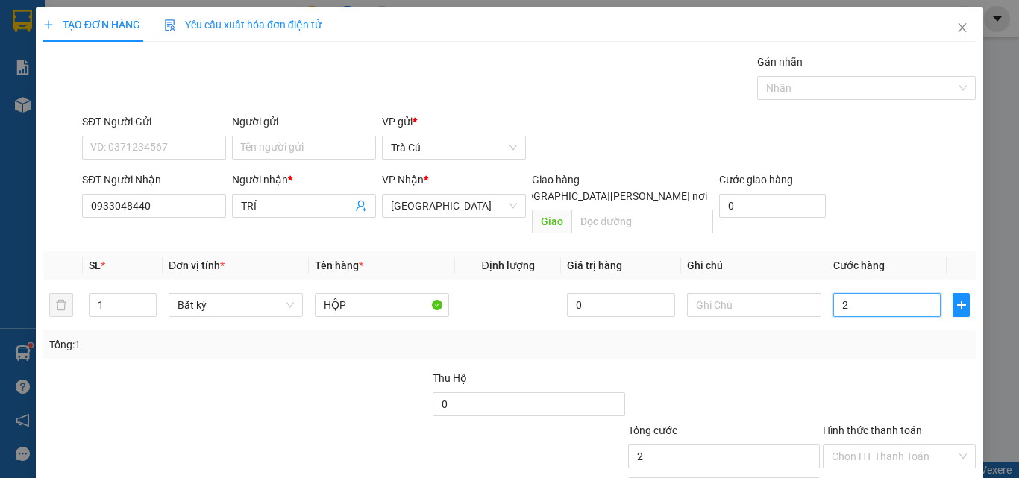
type input "20"
type input "20.000"
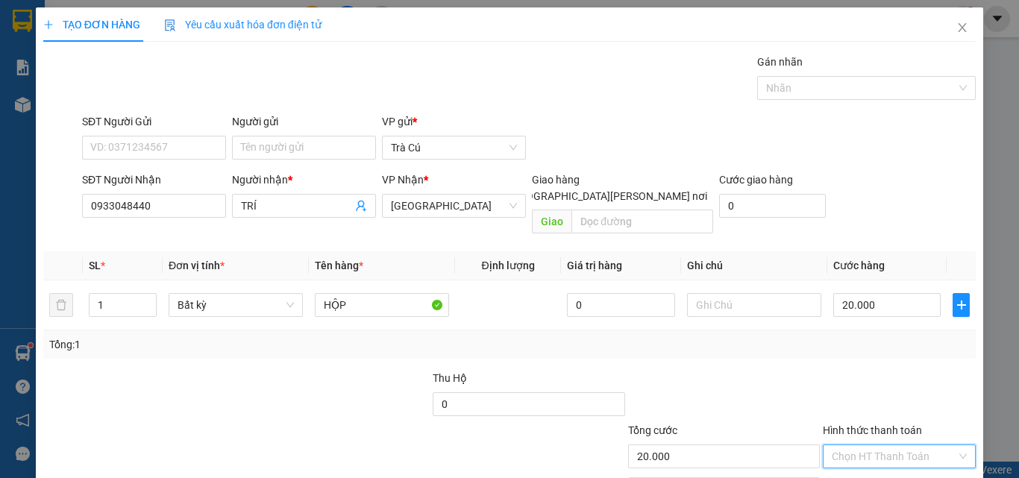
click at [930, 445] on input "Hình thức thanh toán" at bounding box center [894, 456] width 125 height 22
click at [898, 372] on div "Transit Pickup Surcharge Ids Transit Deliver Surcharge Ids Transit Deliver Surc…" at bounding box center [509, 297] width 933 height 486
click at [893, 383] on div at bounding box center [900, 396] width 156 height 52
click at [880, 445] on input "Hình thức thanh toán" at bounding box center [894, 456] width 125 height 22
click at [877, 385] on div "Tại văn phòng" at bounding box center [891, 386] width 134 height 16
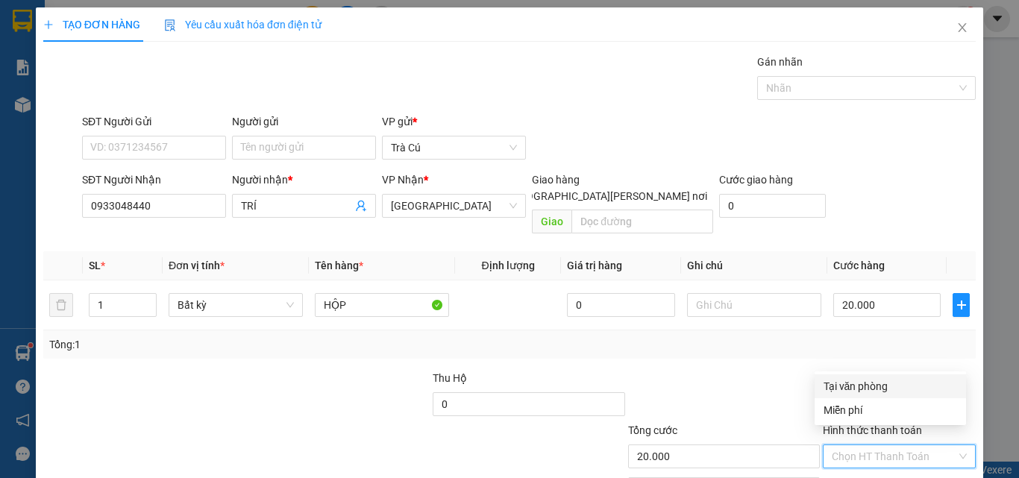
type input "0"
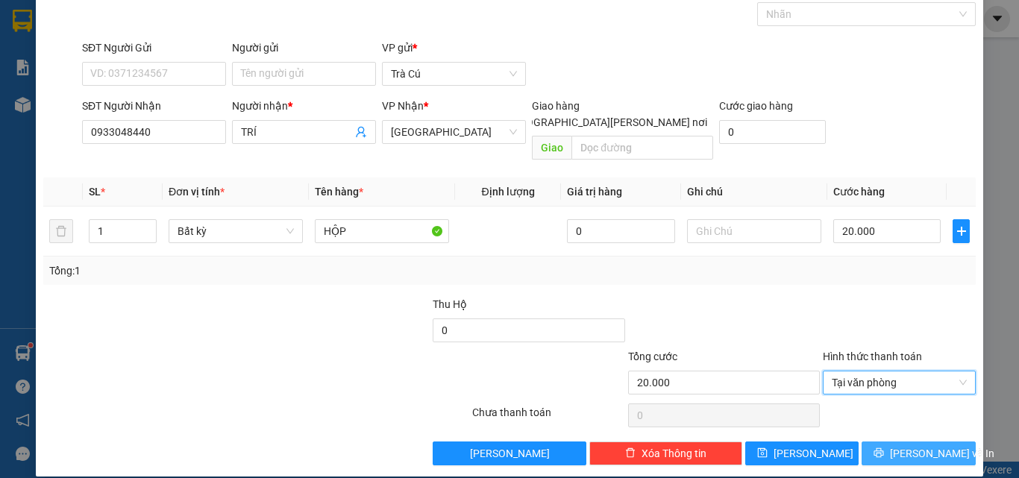
click at [880, 442] on button "[PERSON_NAME] và In" at bounding box center [919, 454] width 114 height 24
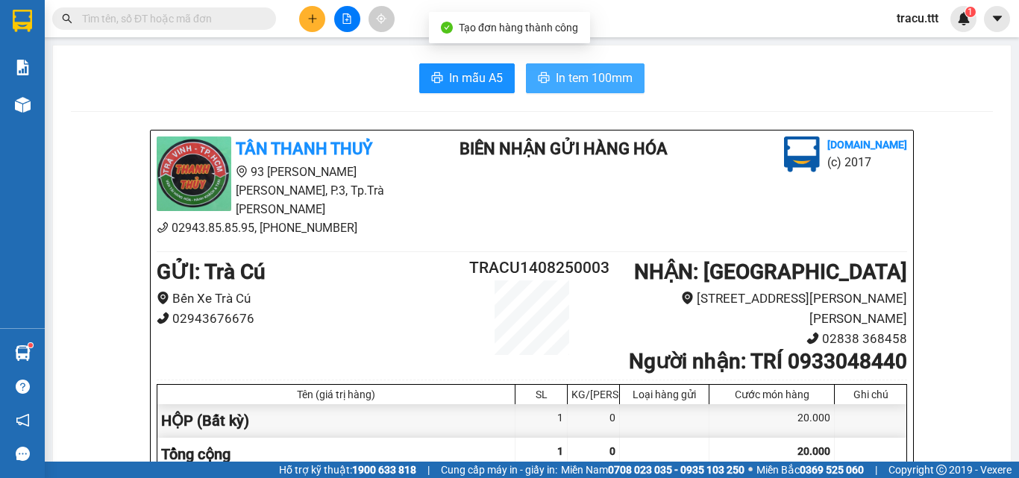
click at [622, 86] on span "In tem 100mm" at bounding box center [594, 78] width 77 height 19
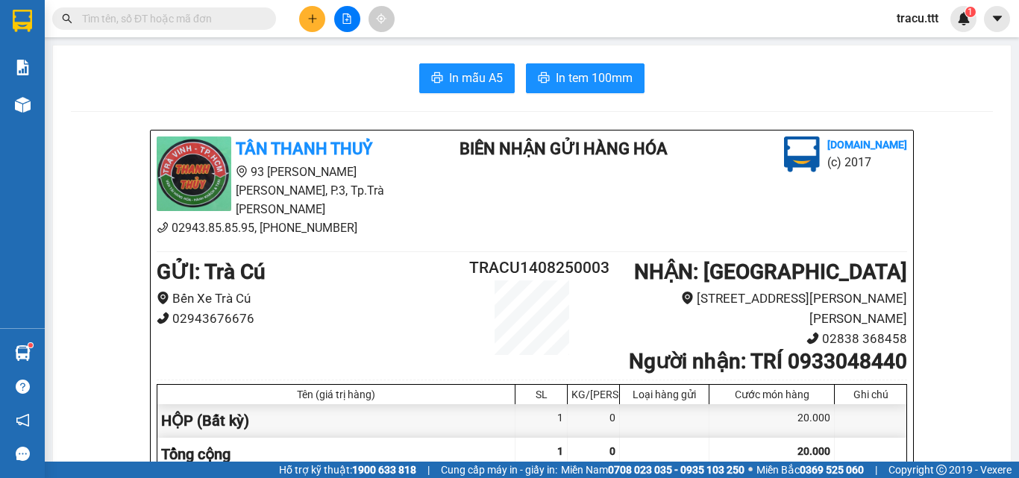
click at [306, 19] on button at bounding box center [312, 19] width 26 height 26
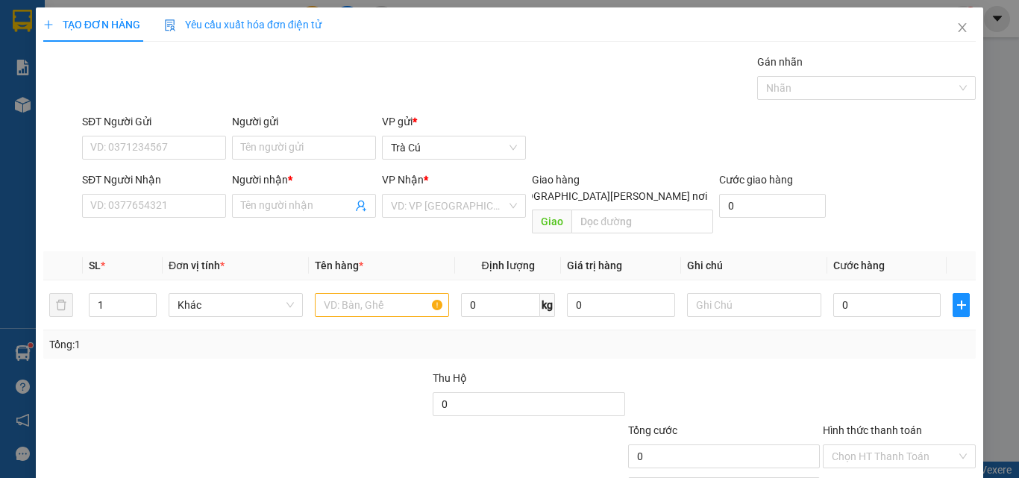
click at [122, 193] on div "SĐT Người Nhận" at bounding box center [154, 183] width 144 height 22
click at [145, 197] on input "SĐT Người Nhận" at bounding box center [154, 206] width 144 height 24
type input "0903055938"
click at [276, 206] on input "Người nhận *" at bounding box center [296, 206] width 111 height 16
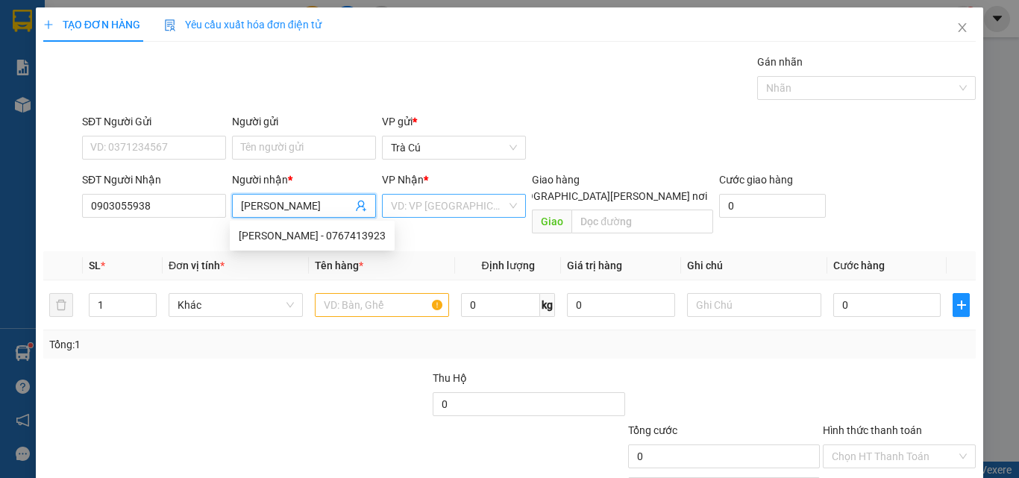
type input "[PERSON_NAME]"
click at [425, 203] on input "search" at bounding box center [449, 206] width 116 height 22
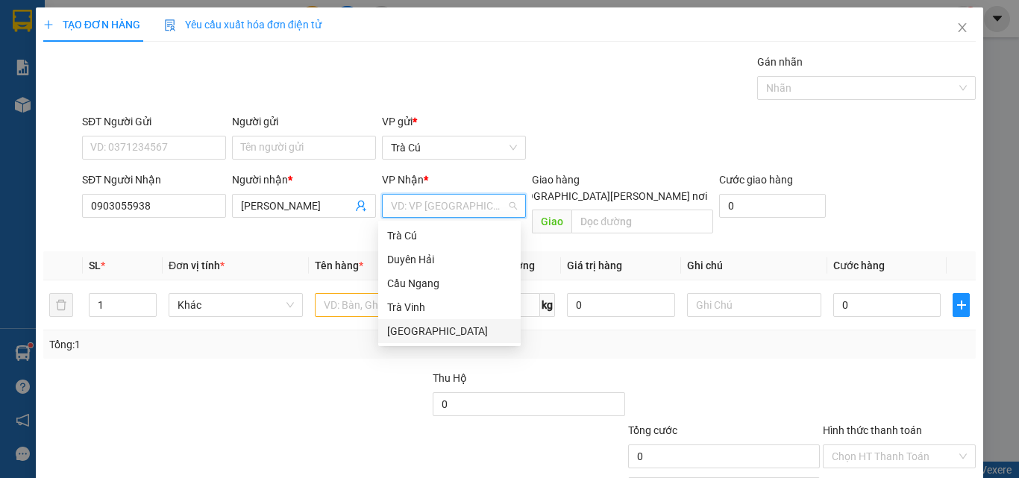
click at [419, 328] on div "[GEOGRAPHIC_DATA]" at bounding box center [449, 331] width 125 height 16
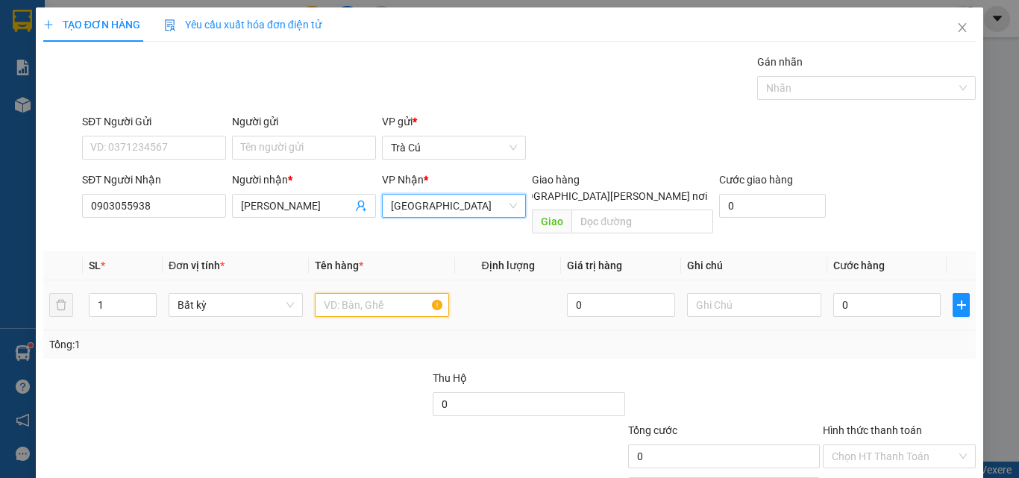
click at [357, 293] on input "text" at bounding box center [382, 305] width 134 height 24
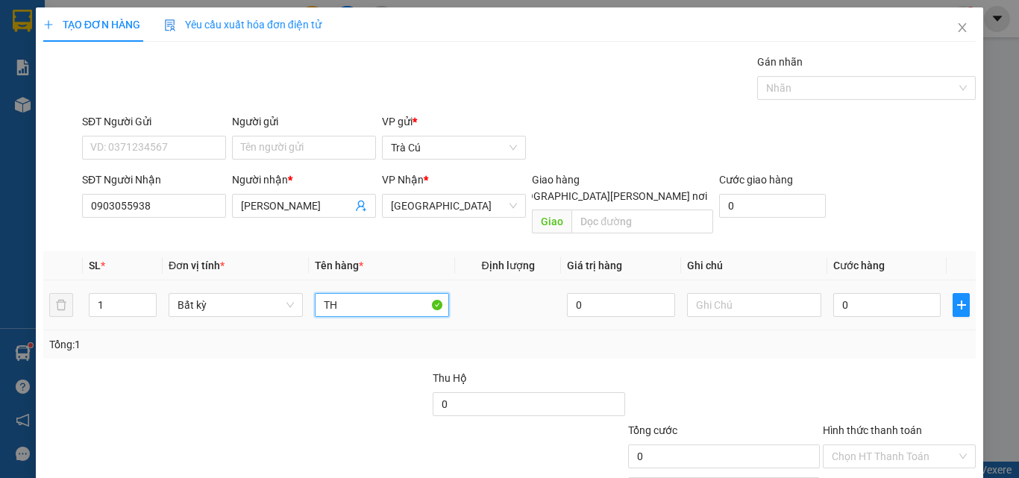
type input "TH"
click at [852, 301] on div "0" at bounding box center [886, 305] width 107 height 30
click at [851, 296] on input "0" at bounding box center [886, 305] width 107 height 24
type input "3"
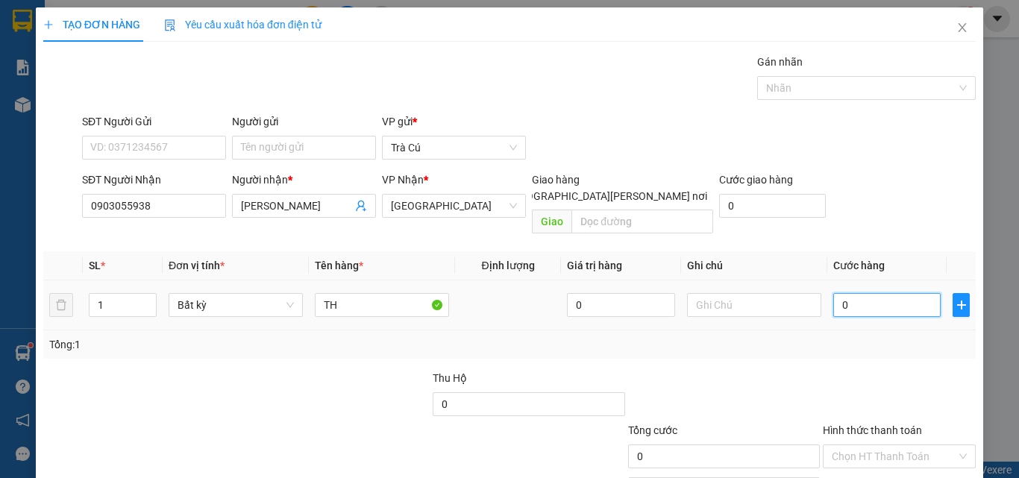
type input "3"
type input "30"
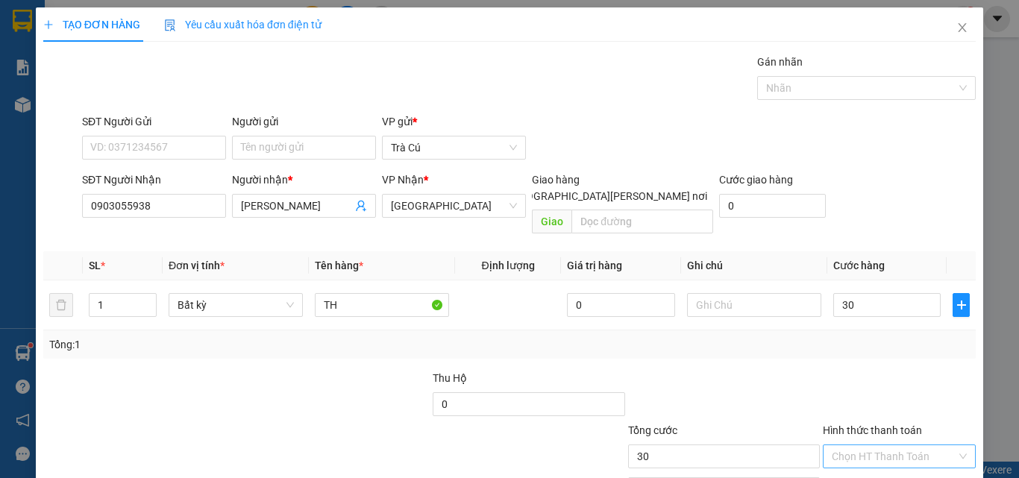
type input "30.000"
click at [868, 445] on input "Hình thức thanh toán" at bounding box center [894, 456] width 125 height 22
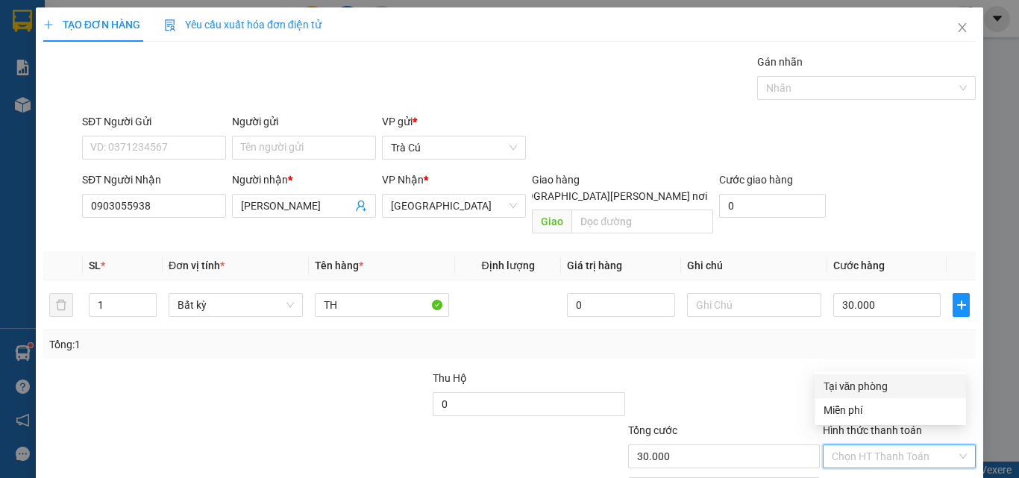
click at [854, 384] on div "Tại văn phòng" at bounding box center [891, 386] width 134 height 16
type input "0"
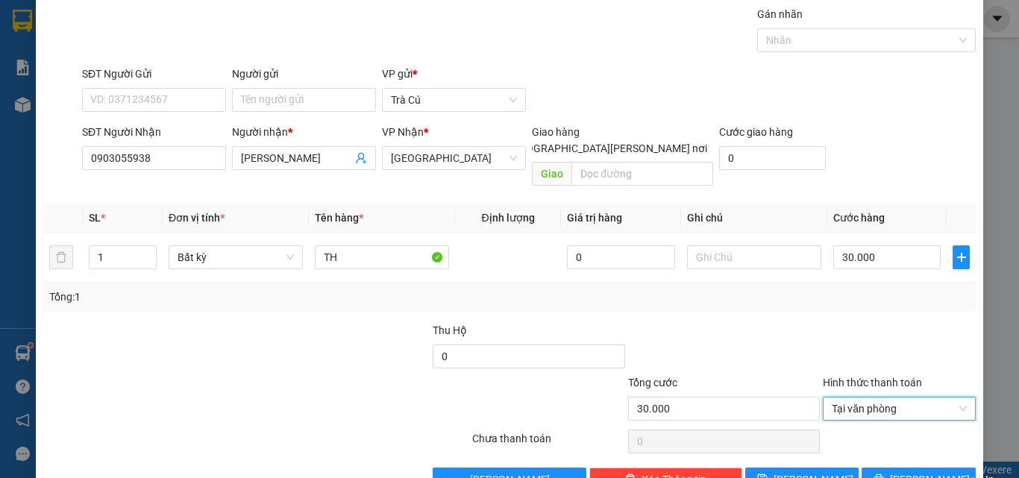
scroll to position [74, 0]
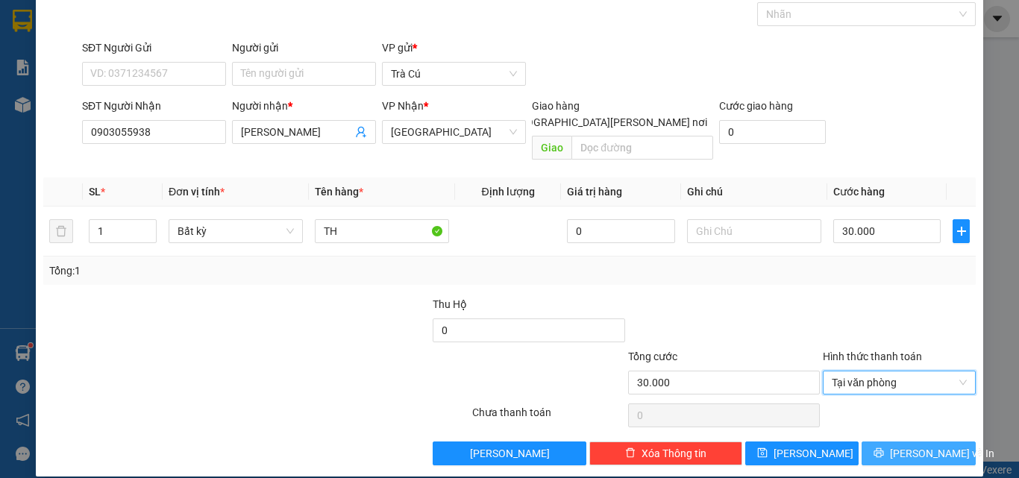
click at [878, 442] on button "[PERSON_NAME] và In" at bounding box center [919, 454] width 114 height 24
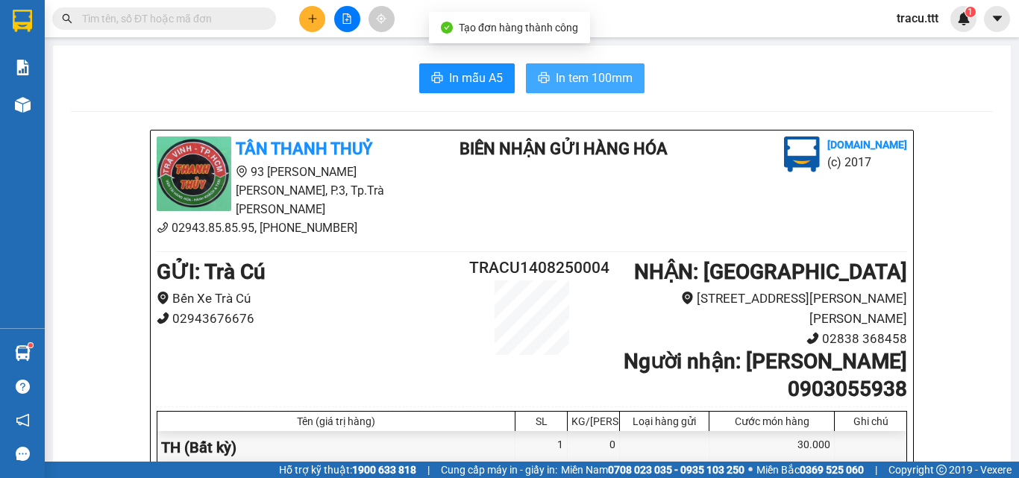
click at [568, 78] on span "In tem 100mm" at bounding box center [594, 78] width 77 height 19
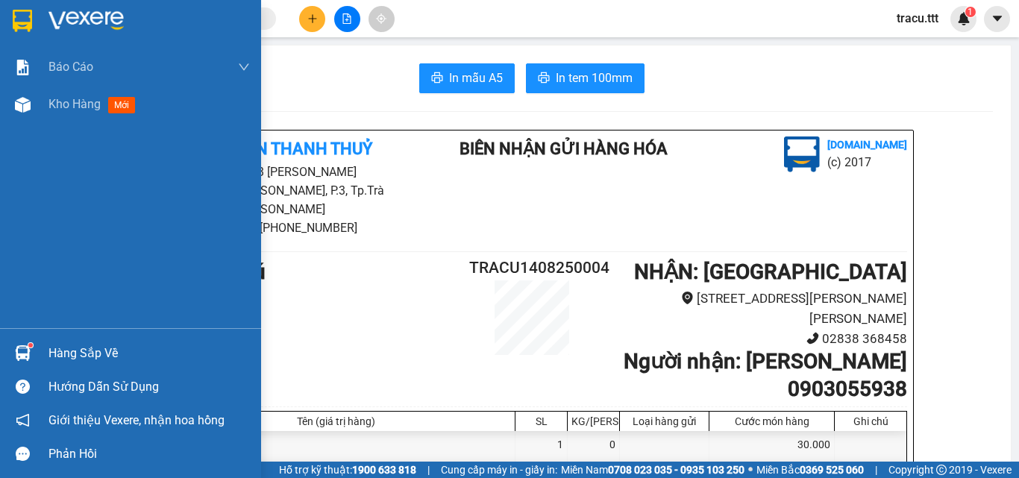
click at [22, 29] on img at bounding box center [22, 21] width 19 height 22
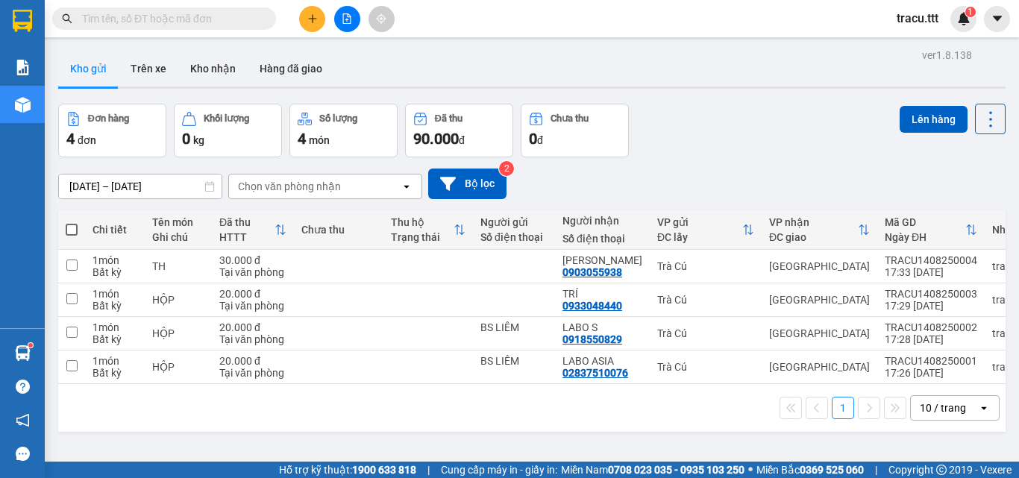
click at [758, 164] on div "[DATE] – [DATE] Press the down arrow key to interact with the calendar and sele…" at bounding box center [532, 183] width 948 height 53
click at [657, 119] on div "Đơn hàng 4 đơn [PERSON_NAME] 0 kg Số [PERSON_NAME] 4 món Đã thu 90.000 [PERSON_…" at bounding box center [532, 131] width 948 height 54
click at [317, 25] on button at bounding box center [312, 19] width 26 height 26
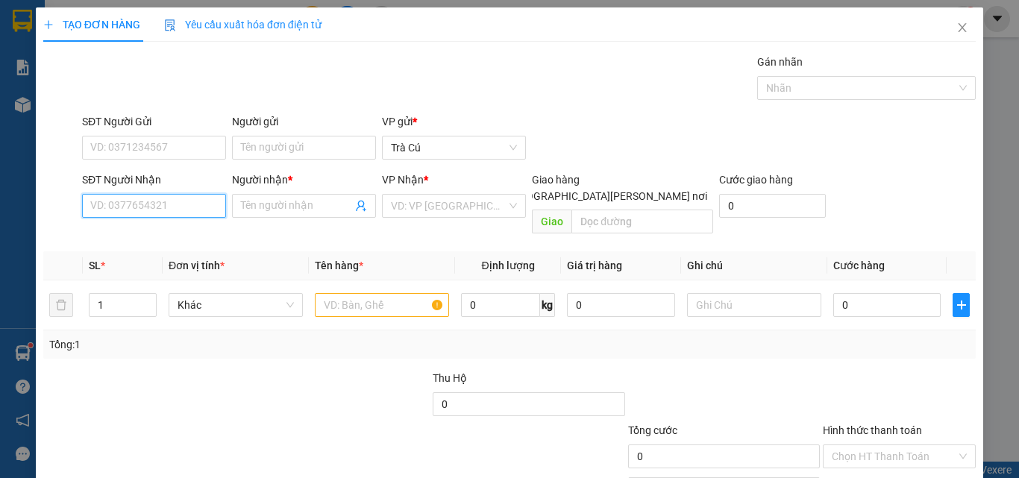
click at [202, 204] on input "SĐT Người Nhận" at bounding box center [154, 206] width 144 height 24
type input "0967686681"
click at [277, 208] on input "Người nhận *" at bounding box center [296, 206] width 111 height 16
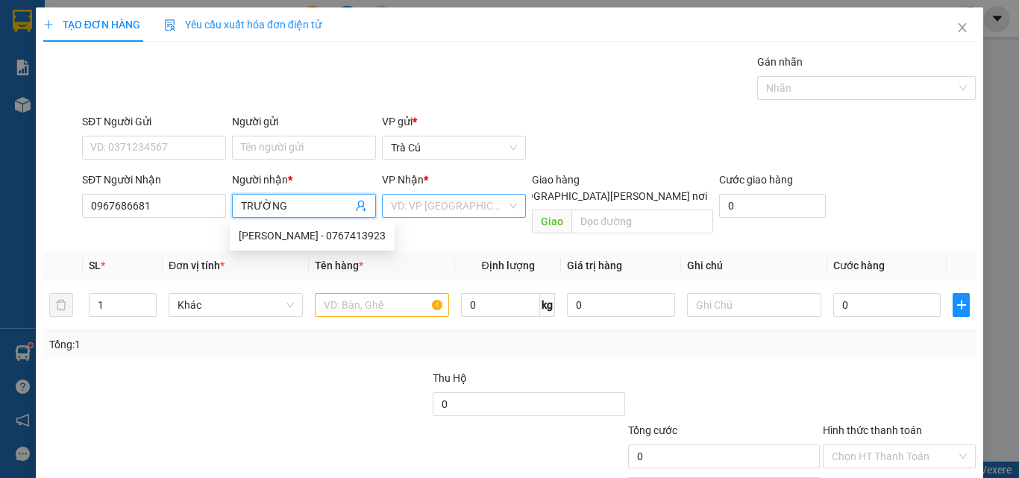
type input "TRƯỜNG"
click at [437, 213] on input "search" at bounding box center [449, 206] width 116 height 22
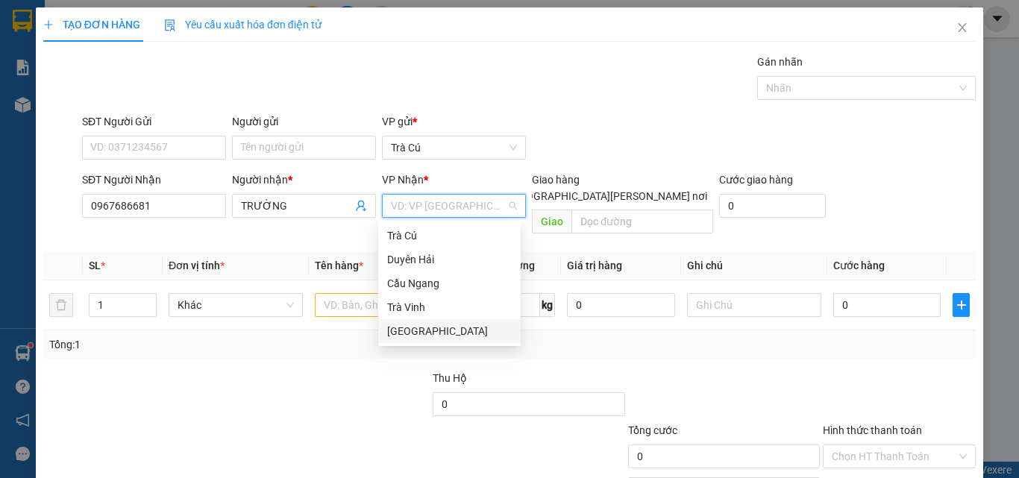
click at [433, 328] on div "[GEOGRAPHIC_DATA]" at bounding box center [449, 331] width 125 height 16
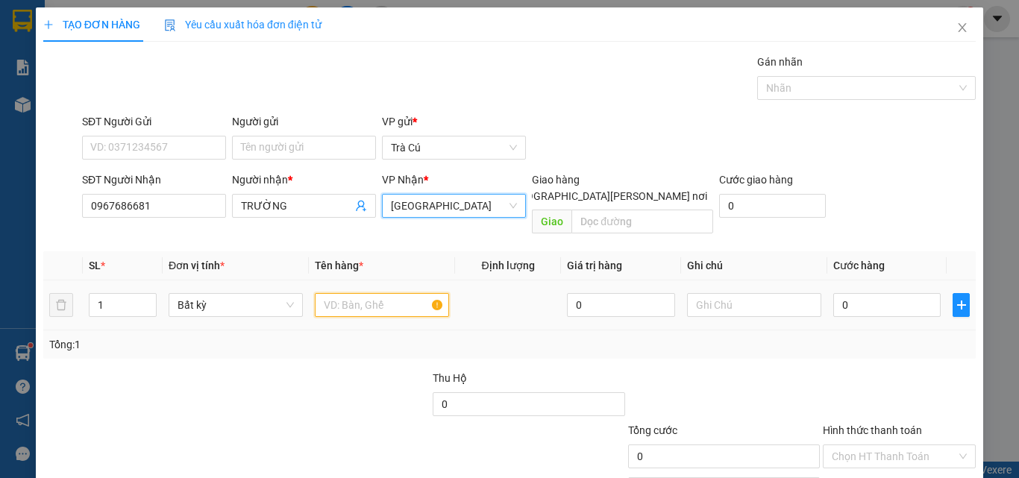
click at [369, 293] on input "text" at bounding box center [382, 305] width 134 height 24
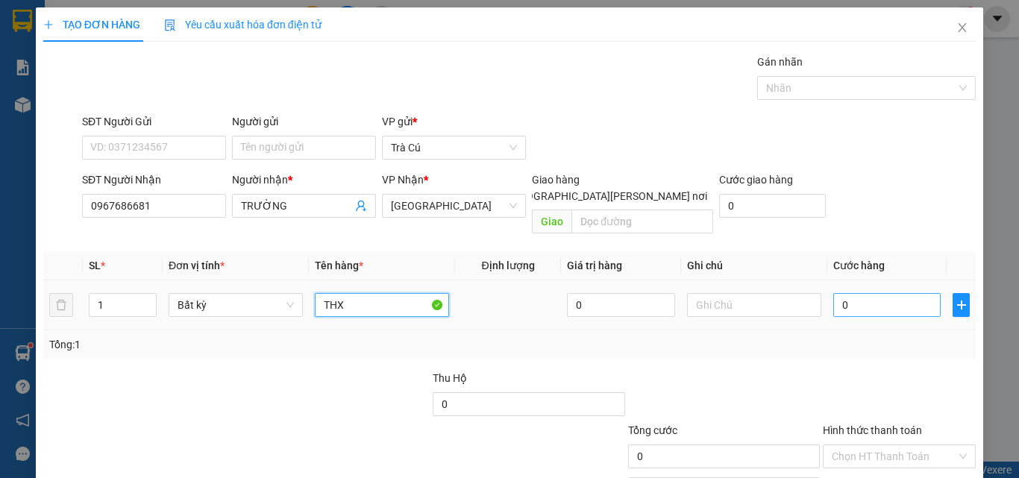
type input "THX"
click at [854, 297] on input "0" at bounding box center [886, 305] width 107 height 24
type input "6"
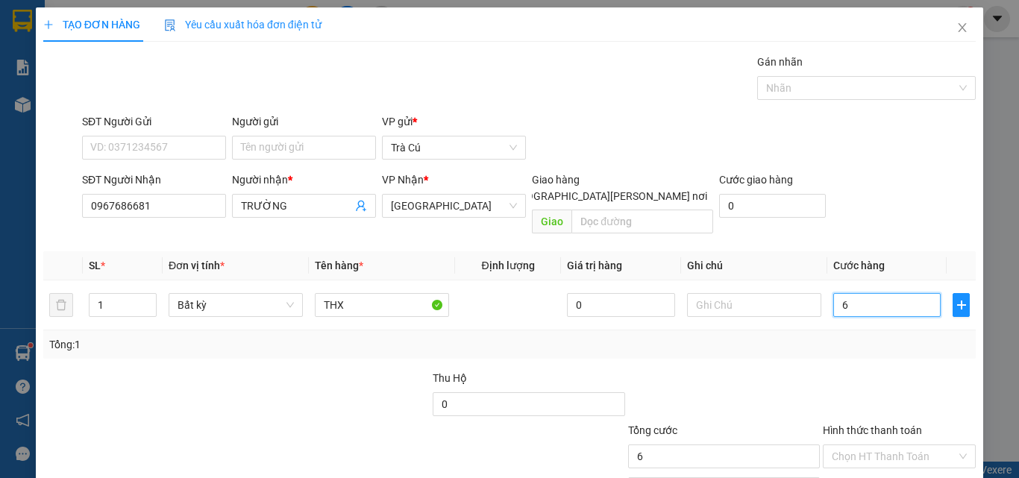
type input "60"
type input "60.000"
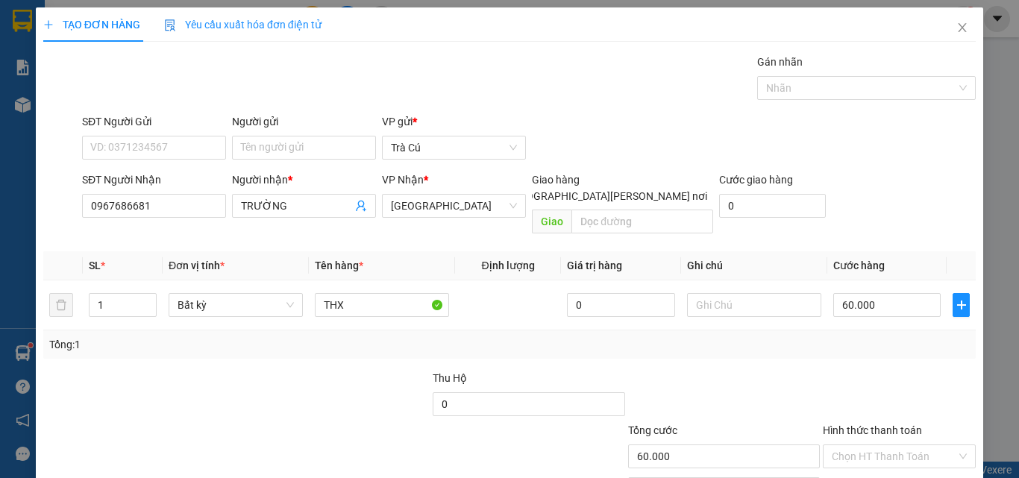
drag, startPoint x: 860, startPoint y: 444, endPoint x: 863, endPoint y: 453, distance: 9.7
click at [861, 446] on input "Hình thức thanh toán" at bounding box center [894, 456] width 125 height 22
click at [773, 387] on div at bounding box center [724, 396] width 195 height 52
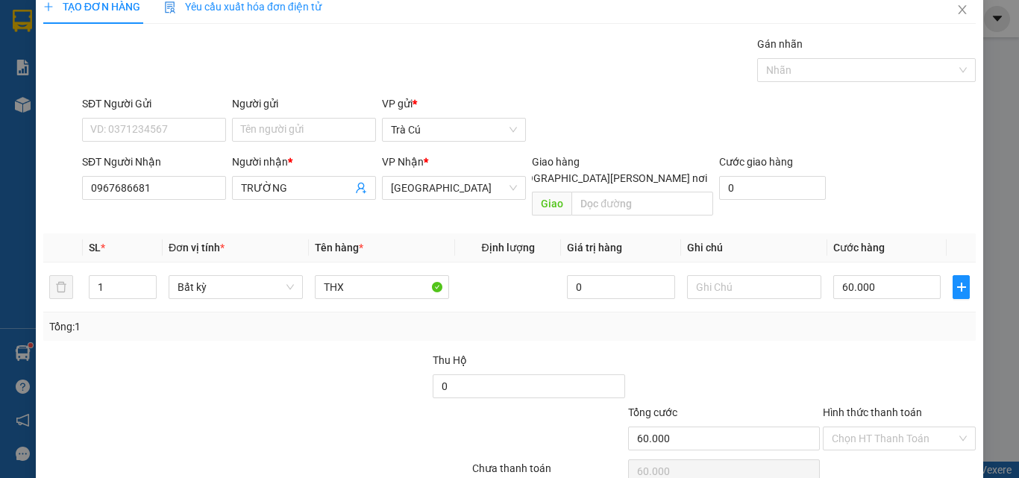
scroll to position [74, 0]
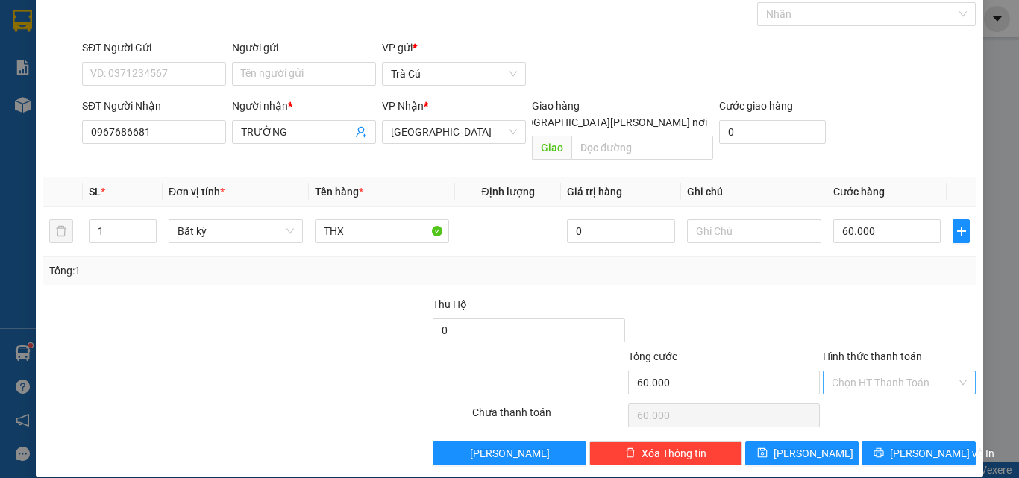
click at [861, 372] on input "Hình thức thanh toán" at bounding box center [894, 383] width 125 height 22
click at [849, 398] on div "Tại văn phòng" at bounding box center [891, 396] width 134 height 16
type input "0"
click at [895, 442] on button "[PERSON_NAME] và In" at bounding box center [919, 454] width 114 height 24
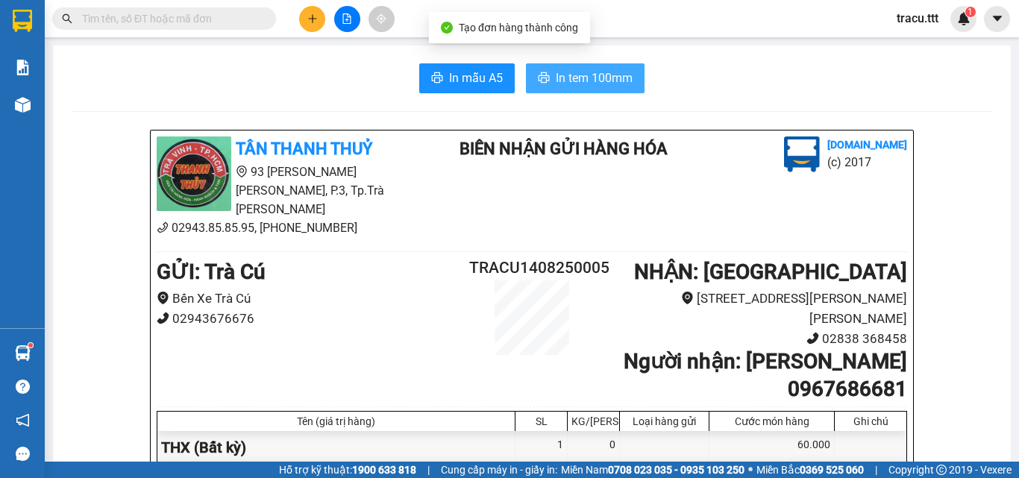
click at [606, 81] on span "In tem 100mm" at bounding box center [594, 78] width 77 height 19
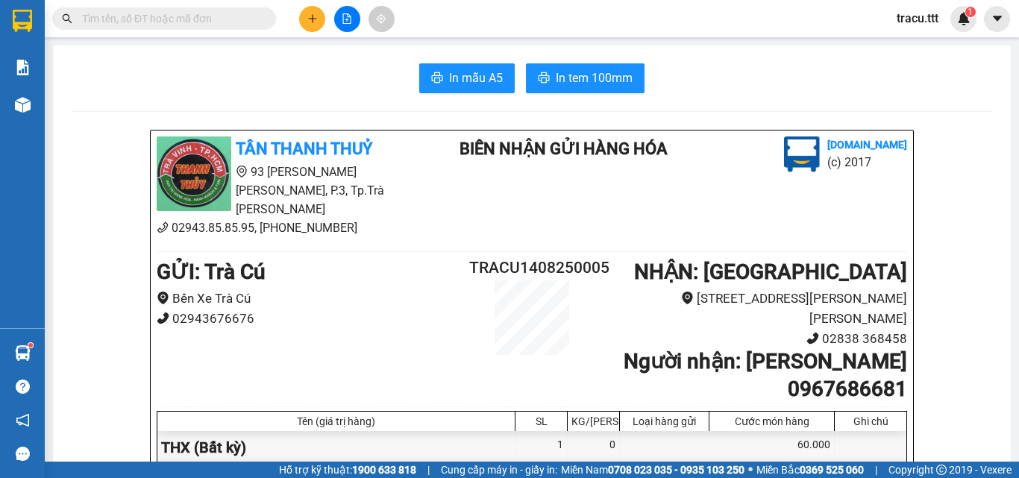
click at [237, 25] on input "text" at bounding box center [170, 18] width 176 height 16
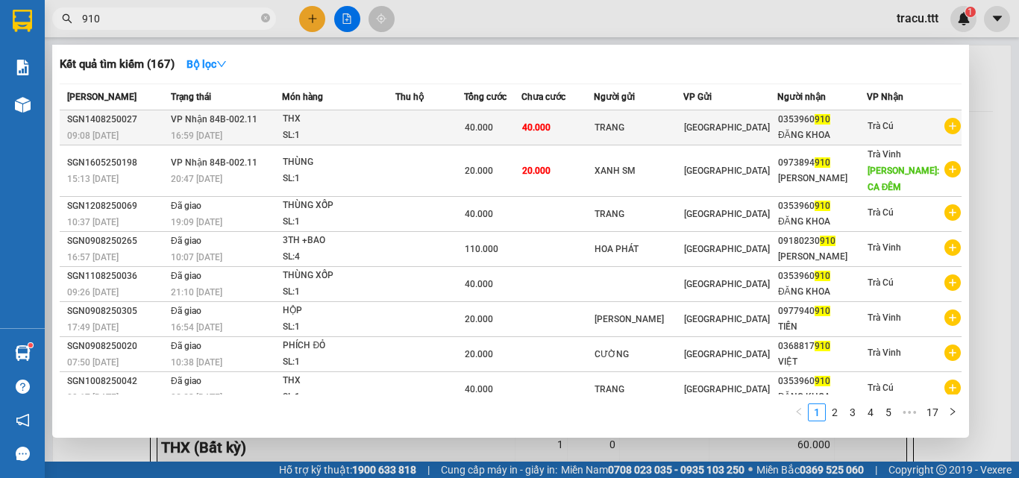
type input "910"
click at [619, 141] on td "TRANG" at bounding box center [639, 127] width 90 height 35
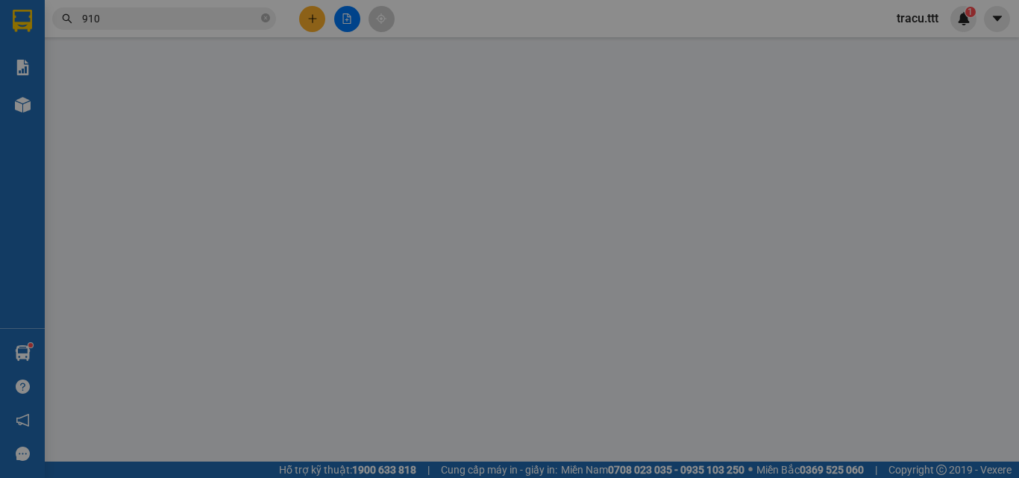
type input "TRANG"
type input "0353960910"
type input "ĐĂNG KHOA"
type input "40.000"
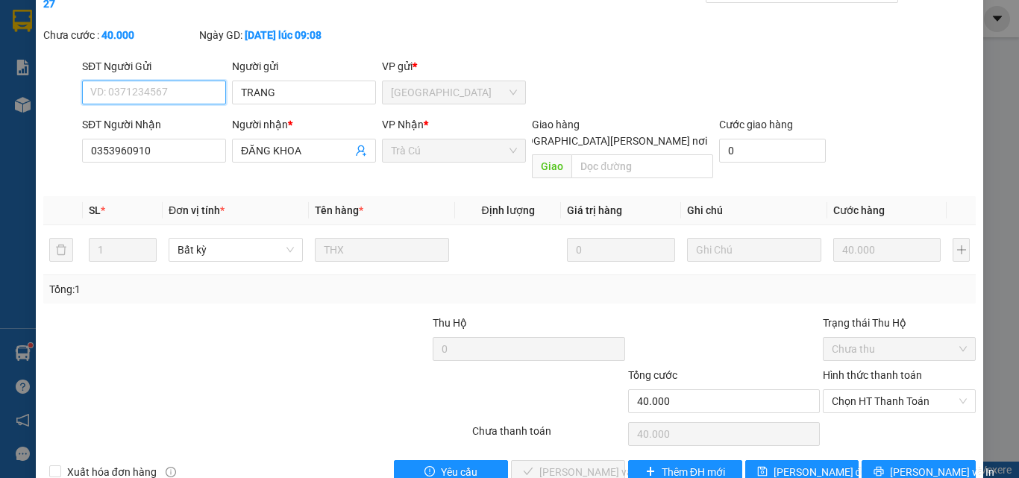
scroll to position [77, 0]
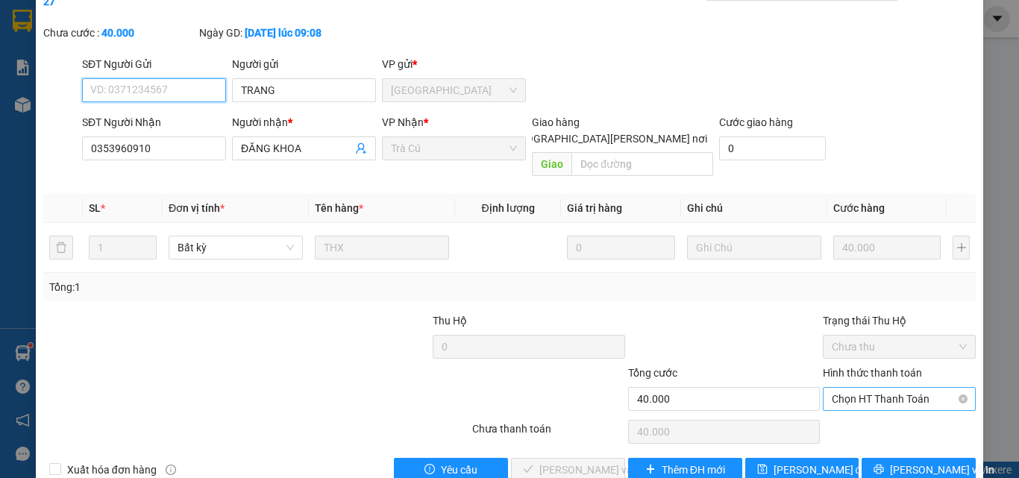
click at [848, 388] on span "Chọn HT Thanh Toán" at bounding box center [899, 399] width 135 height 22
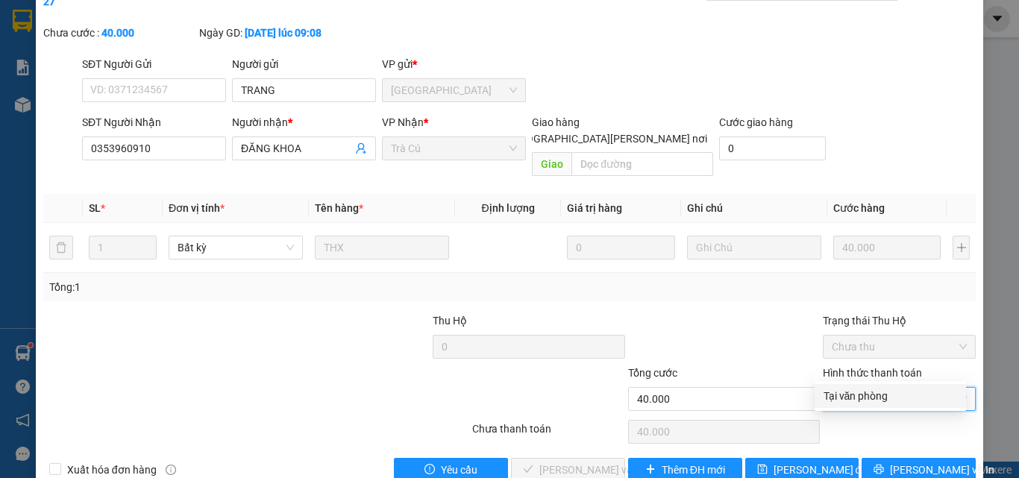
click at [842, 392] on div "Tại văn phòng" at bounding box center [891, 396] width 134 height 16
type input "0"
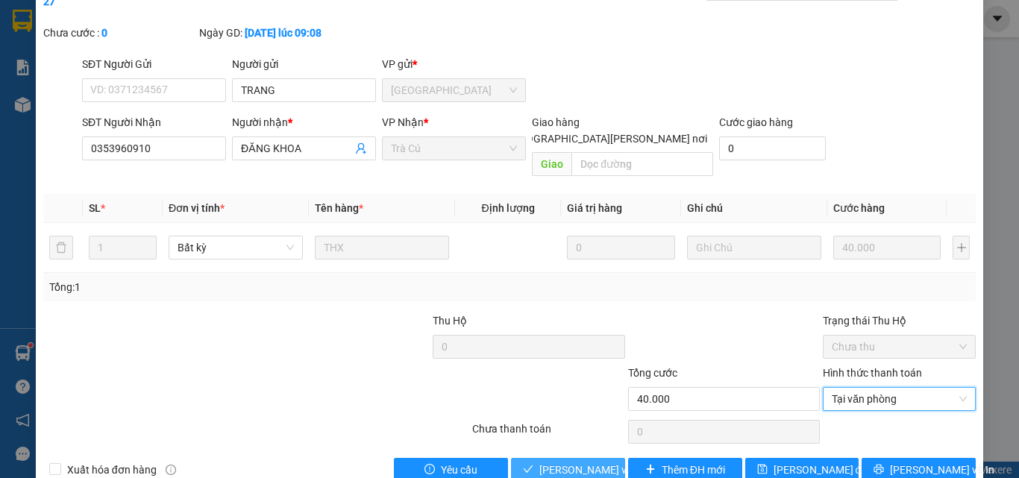
click at [600, 462] on span "[PERSON_NAME] và [PERSON_NAME] hàng" at bounding box center [639, 470] width 201 height 16
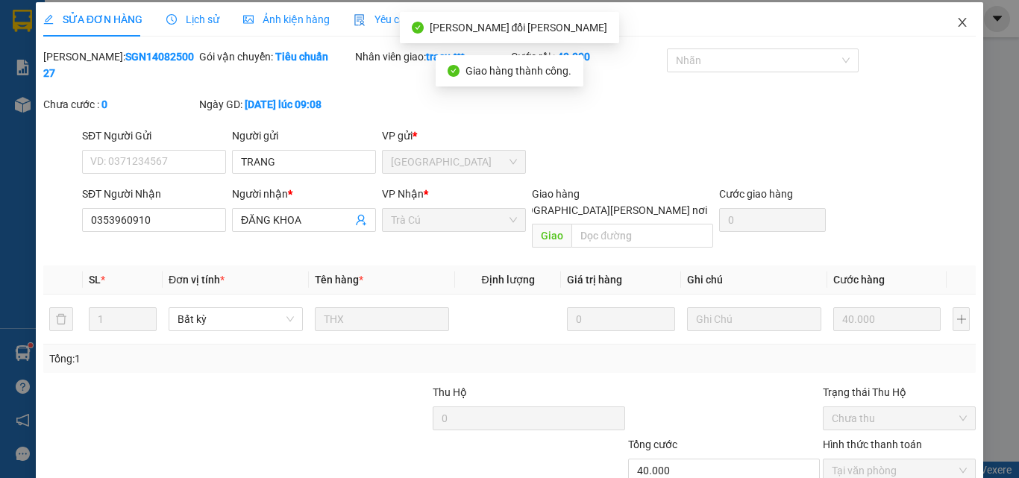
scroll to position [0, 0]
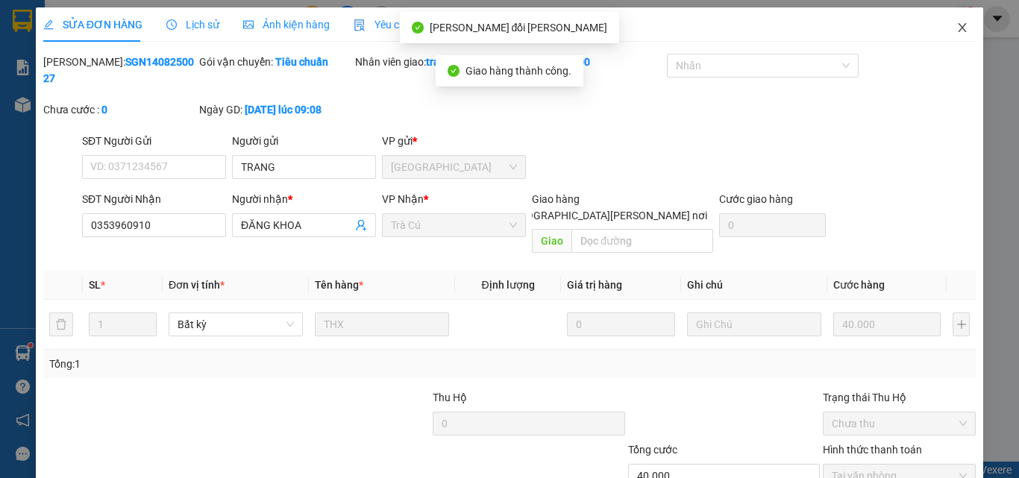
click at [957, 27] on icon "close" at bounding box center [963, 28] width 12 height 12
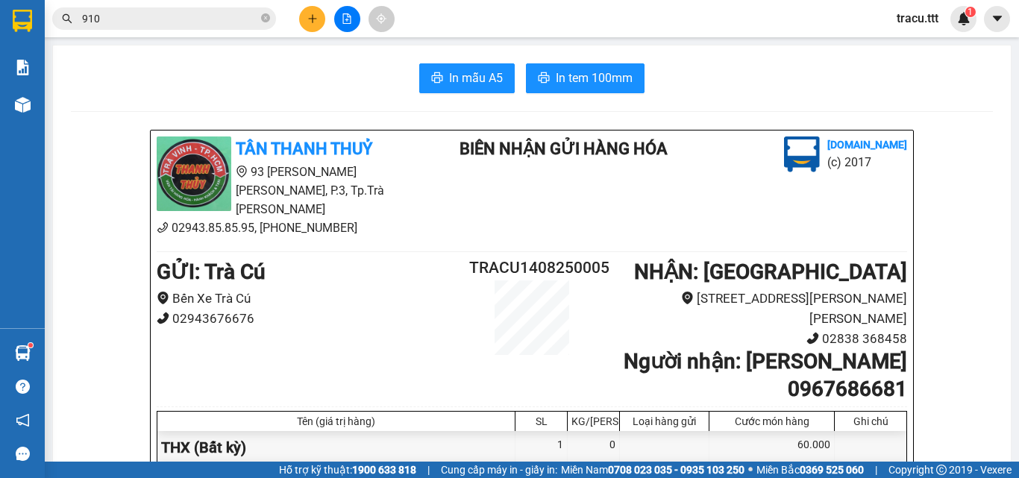
click at [348, 19] on icon "file-add" at bounding box center [347, 18] width 10 height 10
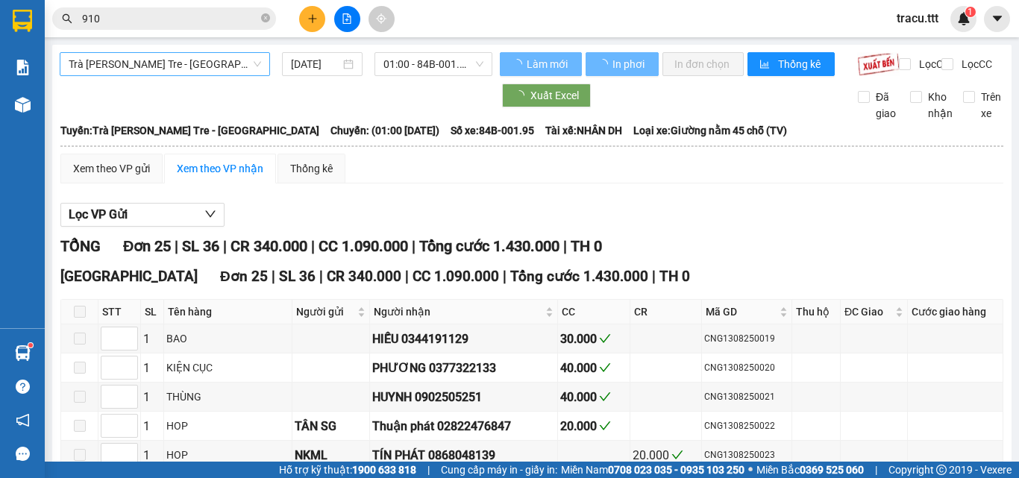
click at [240, 60] on span "Trà [PERSON_NAME] Tre - [GEOGRAPHIC_DATA]" at bounding box center [165, 64] width 193 height 22
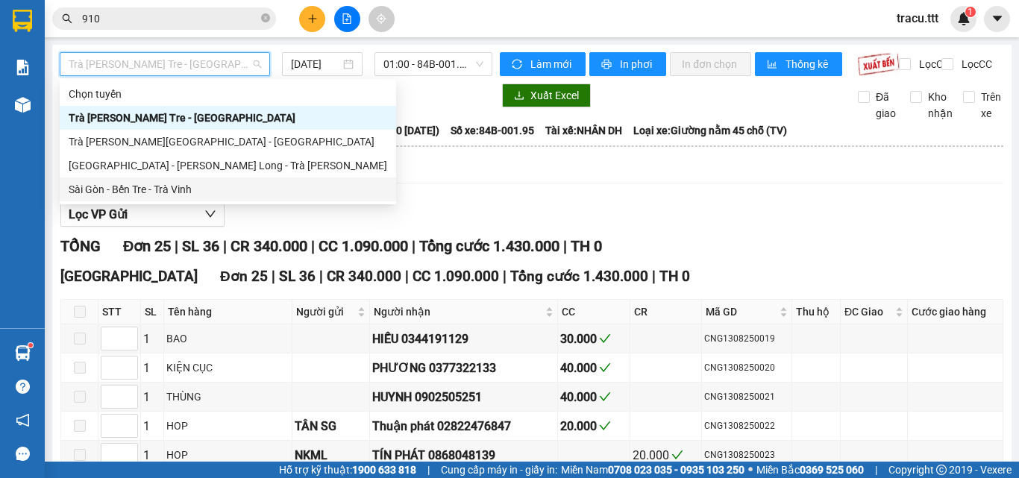
click at [193, 191] on div "Sài Gòn - Bến Tre - Trà Vinh" at bounding box center [228, 189] width 319 height 16
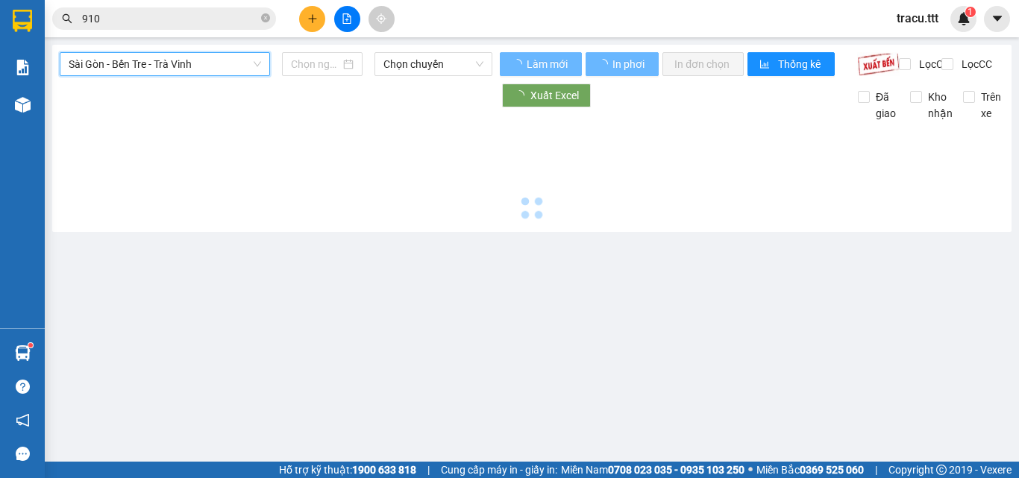
type input "[DATE]"
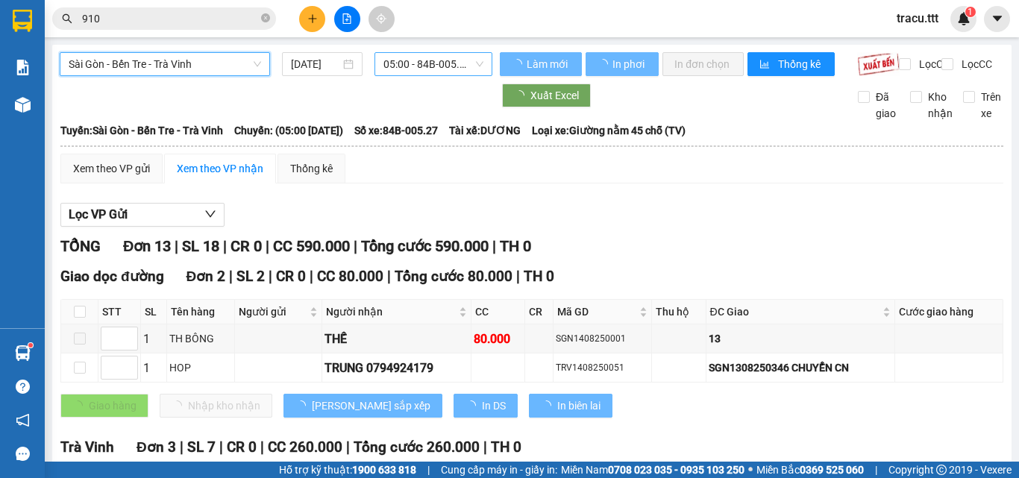
click at [421, 63] on span "05:00 - 84B-005.27" at bounding box center [434, 64] width 100 height 22
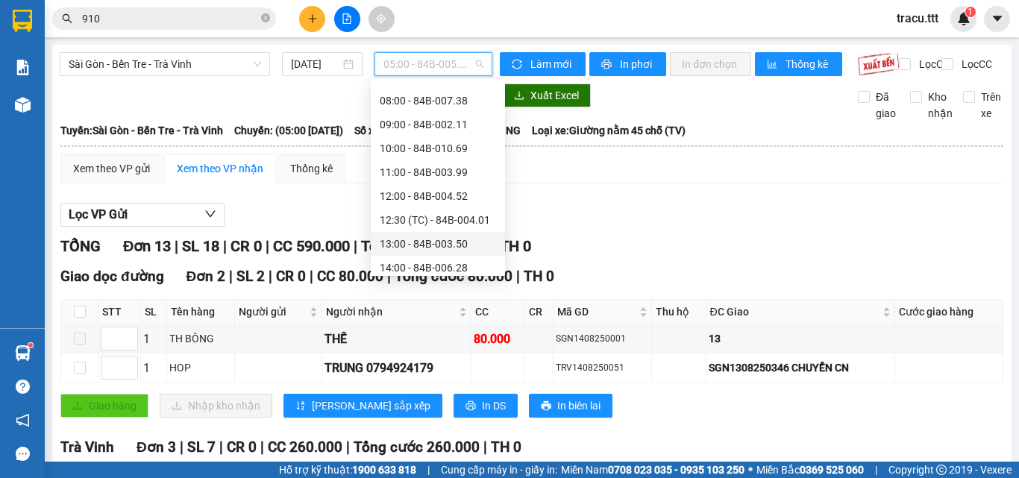
scroll to position [149, 0]
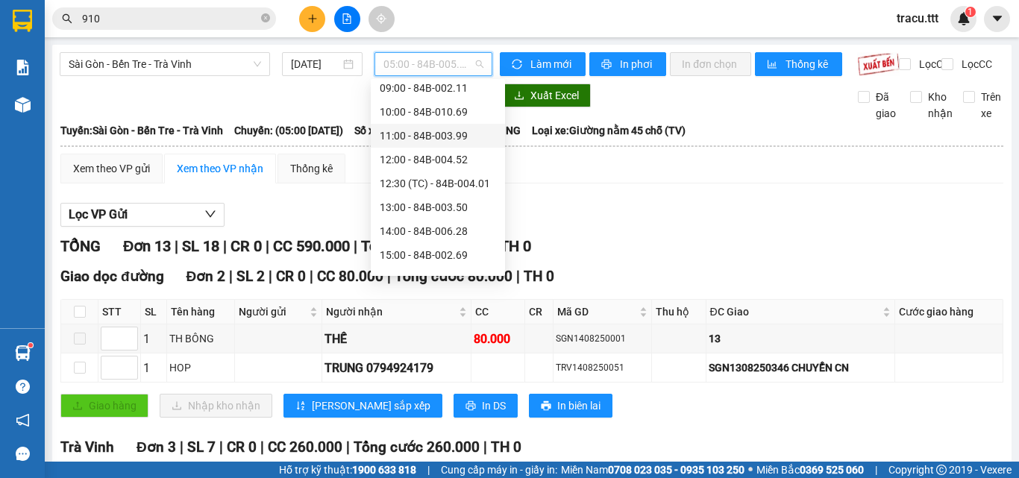
click at [407, 134] on div "11:00 - 84B-003.99" at bounding box center [438, 136] width 116 height 16
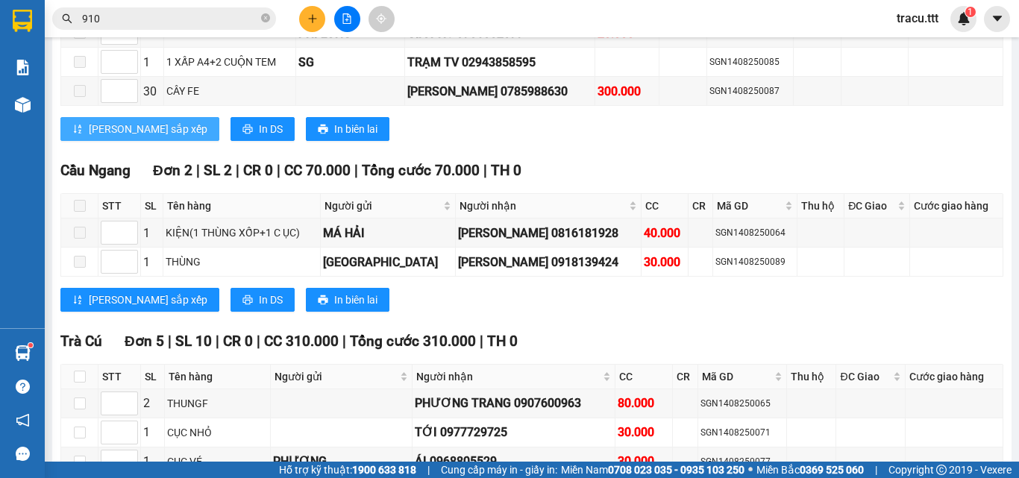
scroll to position [672, 0]
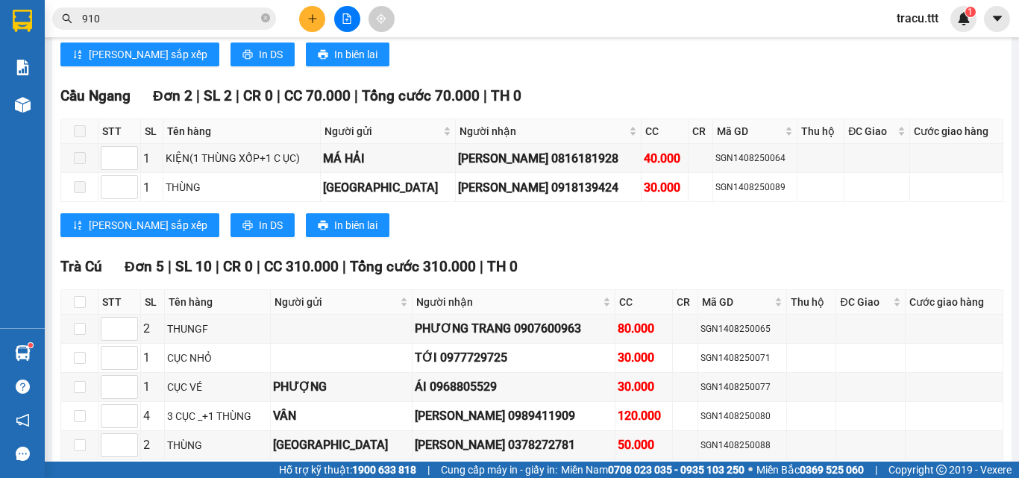
click at [72, 315] on th at bounding box center [79, 302] width 37 height 25
click at [78, 308] on input "checkbox" at bounding box center [80, 302] width 12 height 12
checkbox input "true"
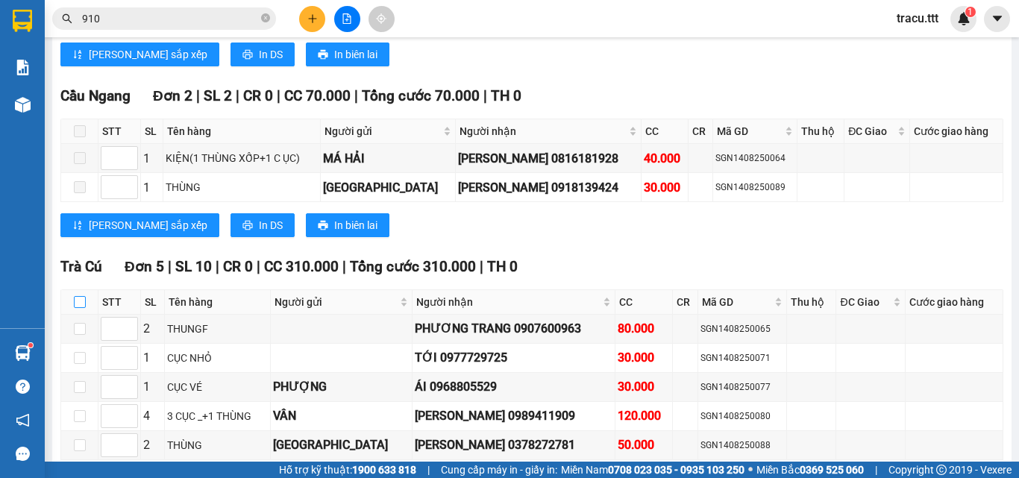
checkbox input "true"
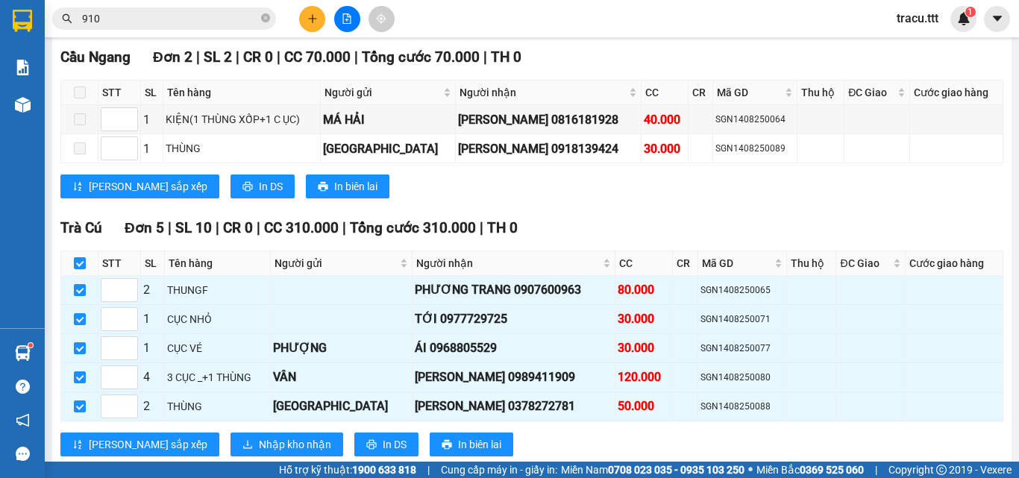
scroll to position [746, 0]
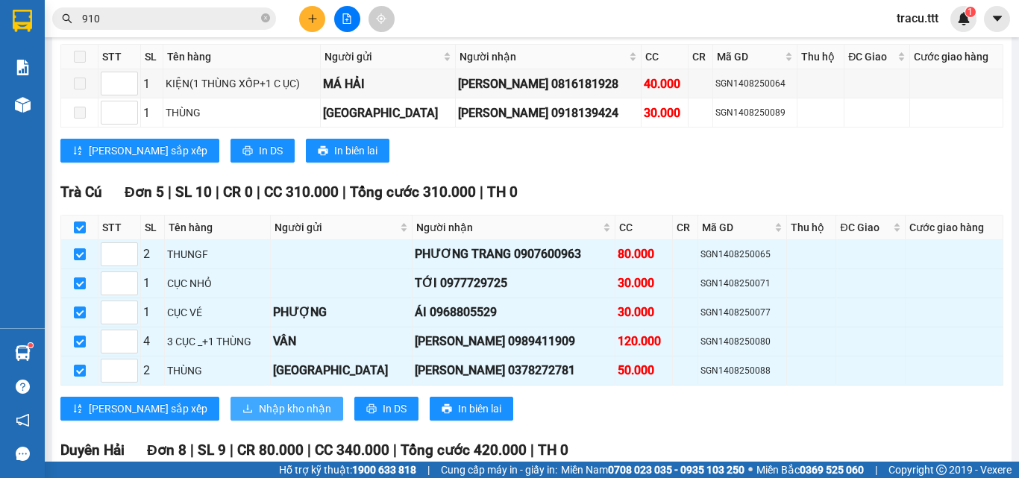
click at [259, 417] on span "Nhập kho nhận" at bounding box center [295, 409] width 72 height 16
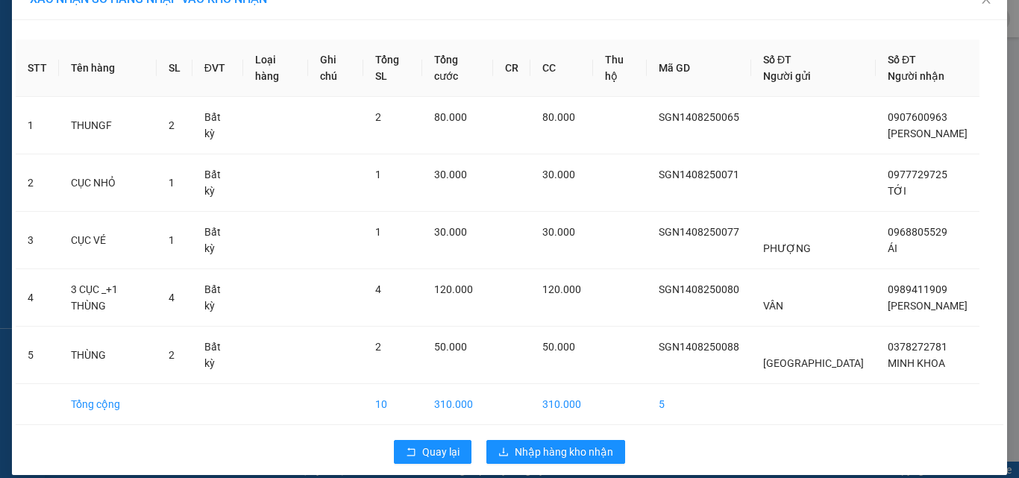
scroll to position [43, 0]
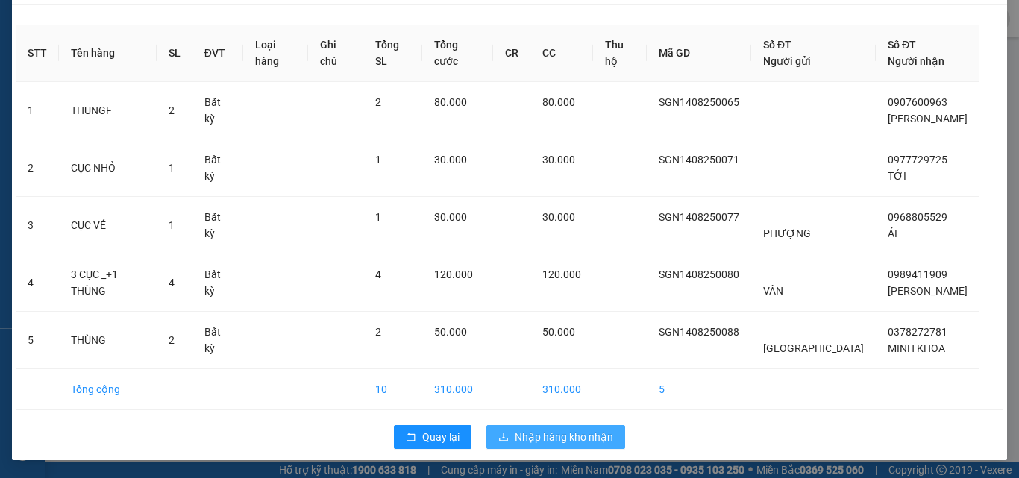
click at [565, 434] on span "Nhập hàng kho nhận" at bounding box center [564, 437] width 98 height 16
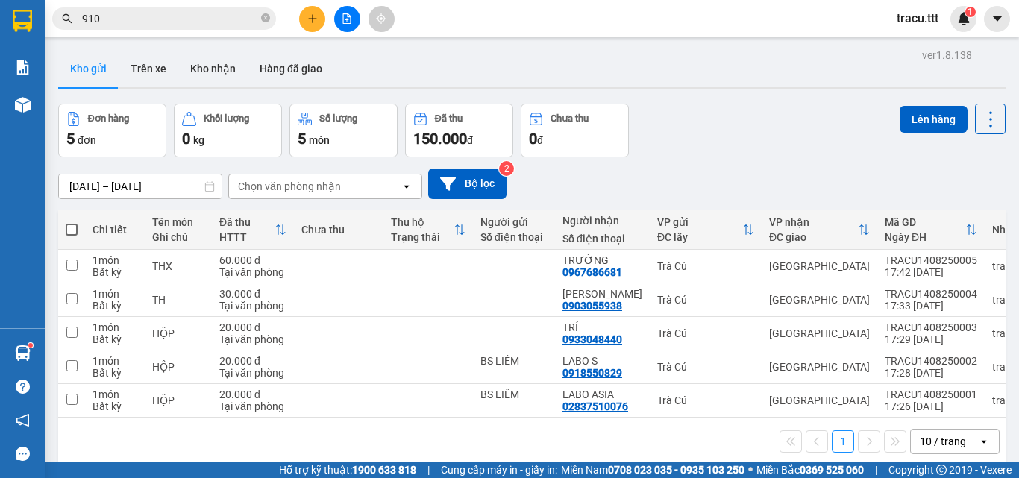
click at [305, 26] on button at bounding box center [312, 19] width 26 height 26
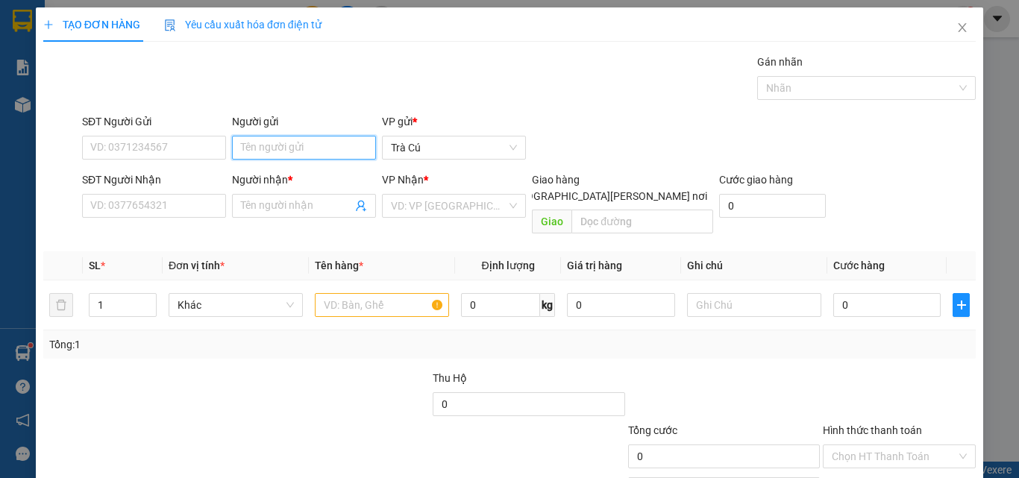
click at [290, 151] on input "Người gửi" at bounding box center [304, 148] width 144 height 24
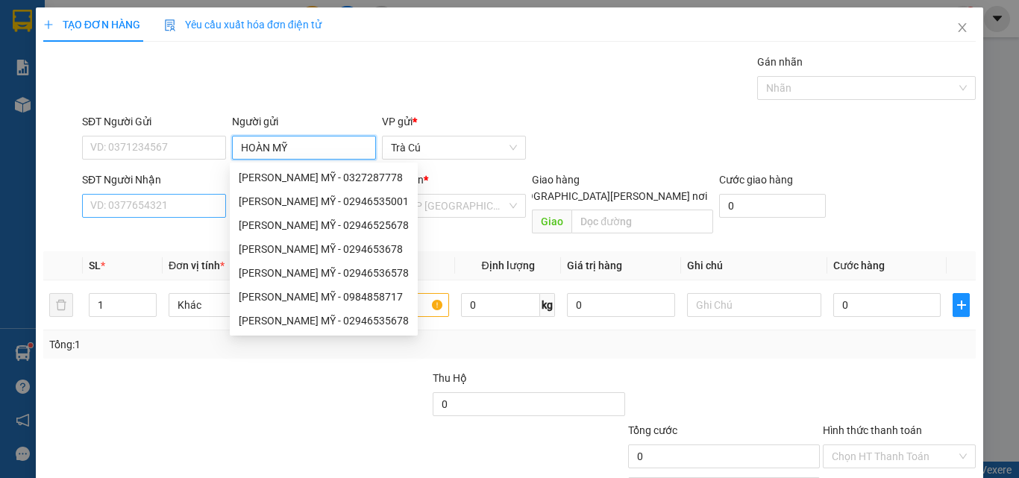
type input "HOÀN MỸ"
click at [180, 199] on input "SĐT Người Nhận" at bounding box center [154, 206] width 144 height 24
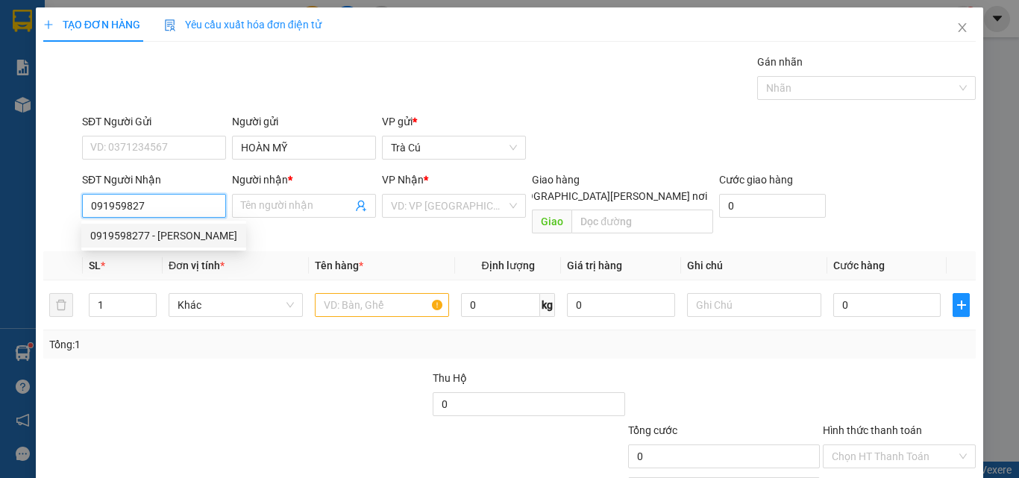
click at [151, 240] on div "0919598277 - [PERSON_NAME]" at bounding box center [163, 236] width 147 height 16
type input "0919598277"
type input "[PERSON_NAME]"
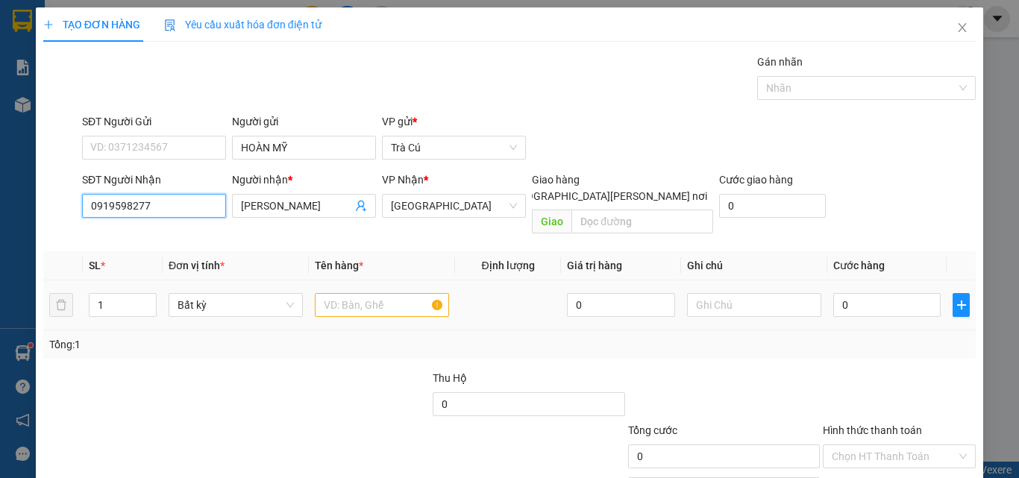
type input "0919598277"
click at [353, 293] on input "text" at bounding box center [382, 305] width 134 height 24
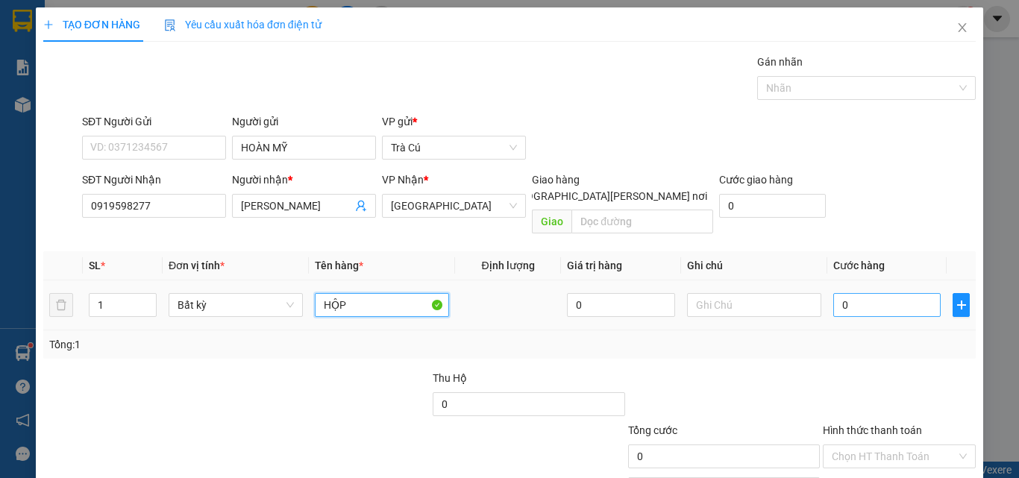
type input "HỘP"
click at [881, 293] on input "0" at bounding box center [886, 305] width 107 height 24
type input "2"
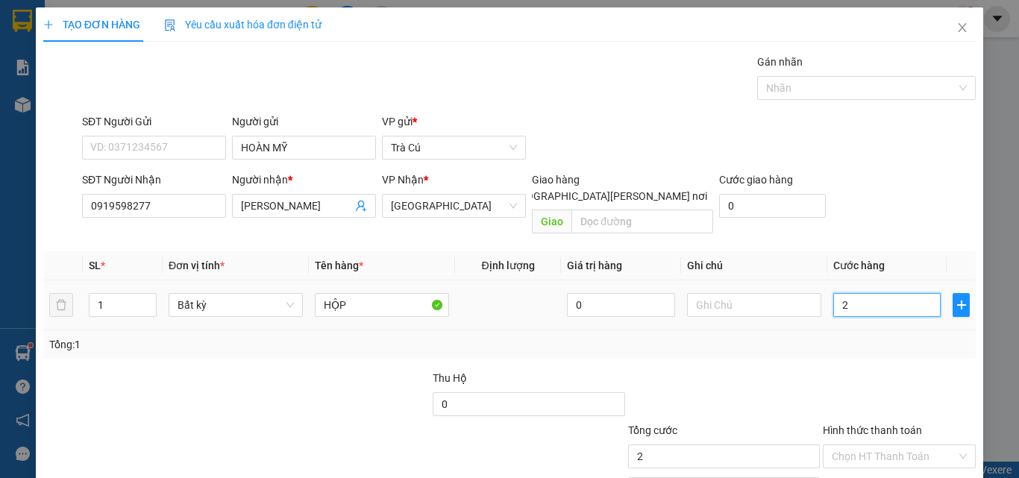
type input "20"
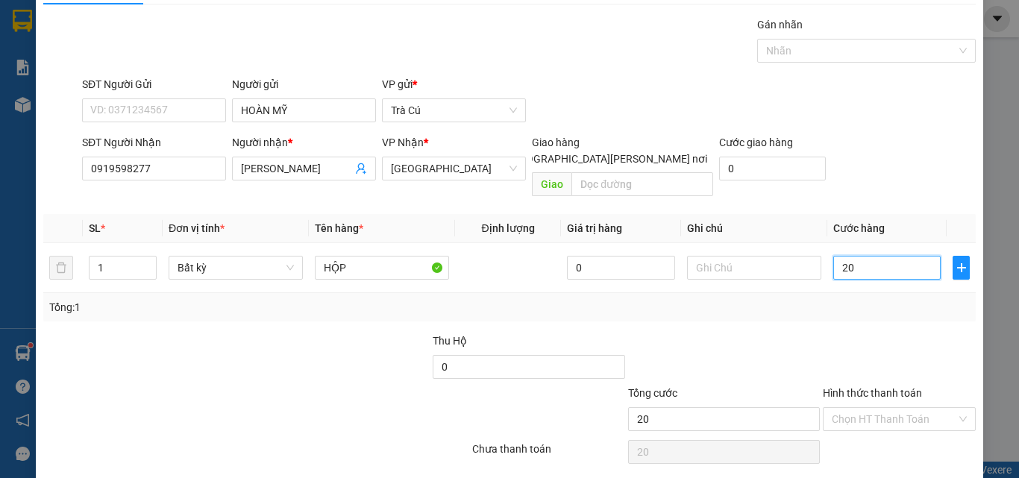
scroll to position [74, 0]
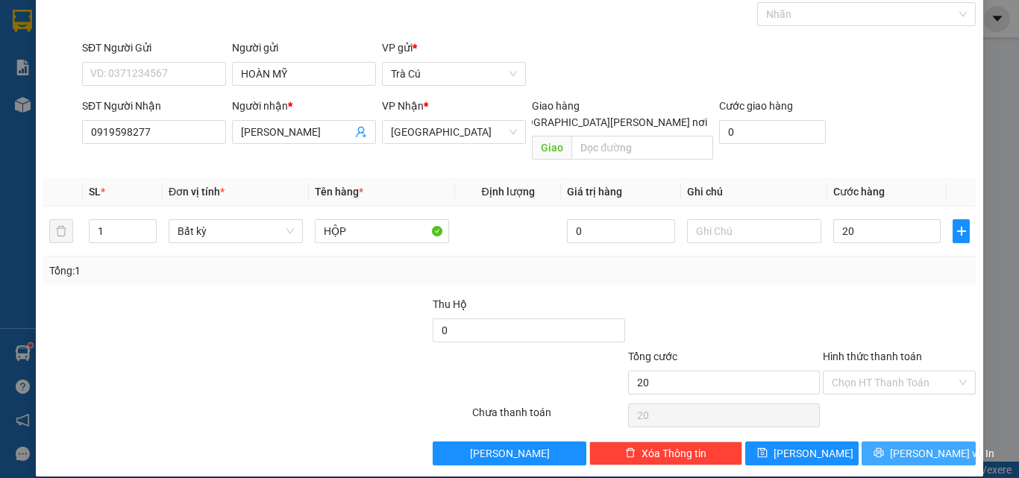
type input "20.000"
click at [892, 442] on button "[PERSON_NAME] và In" at bounding box center [919, 454] width 114 height 24
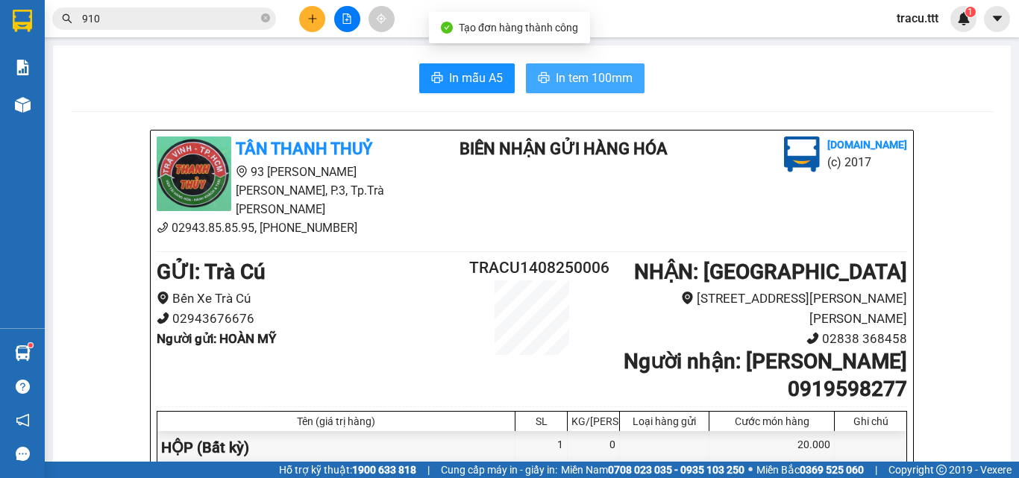
click at [613, 86] on span "In tem 100mm" at bounding box center [594, 78] width 77 height 19
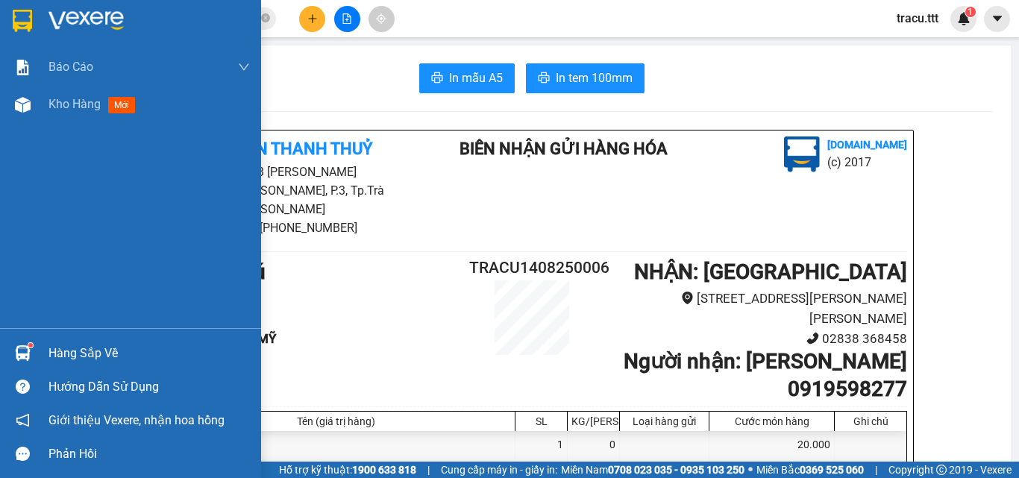
click at [30, 20] on img at bounding box center [22, 21] width 19 height 22
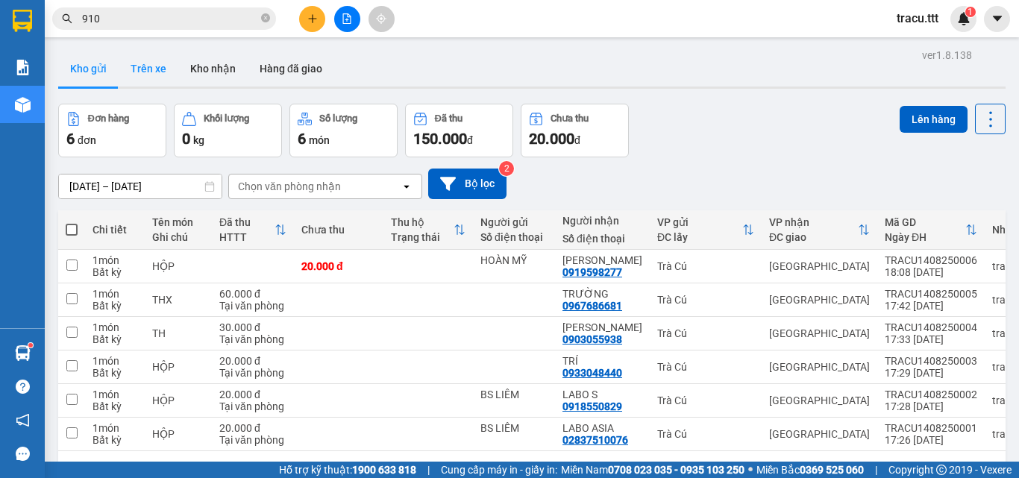
click at [161, 77] on button "Trên xe" at bounding box center [149, 69] width 60 height 36
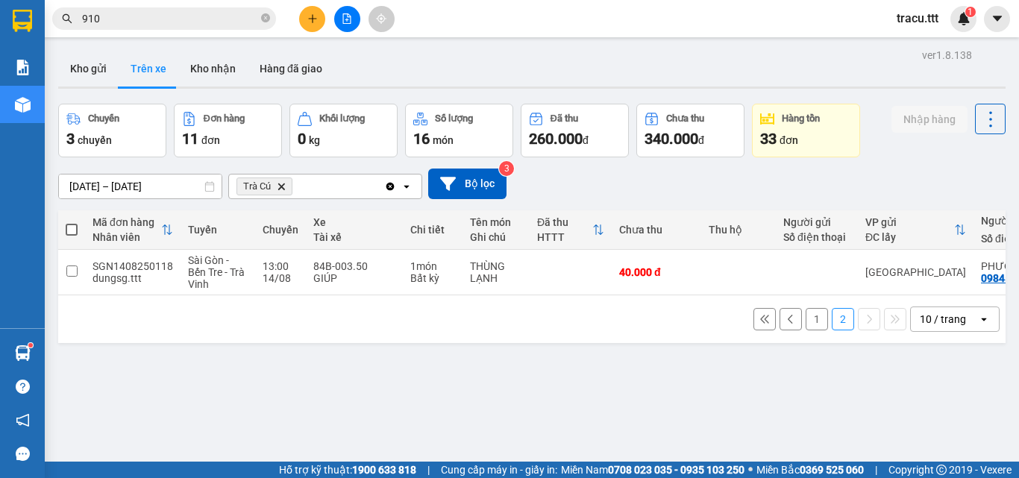
click at [434, 355] on div "ver 1.8.138 Kho gửi Trên xe [PERSON_NAME] Hàng đã giao Chuyến 3 chuyến Đơn hàng…" at bounding box center [532, 284] width 960 height 478
click at [807, 331] on button "1" at bounding box center [817, 319] width 22 height 22
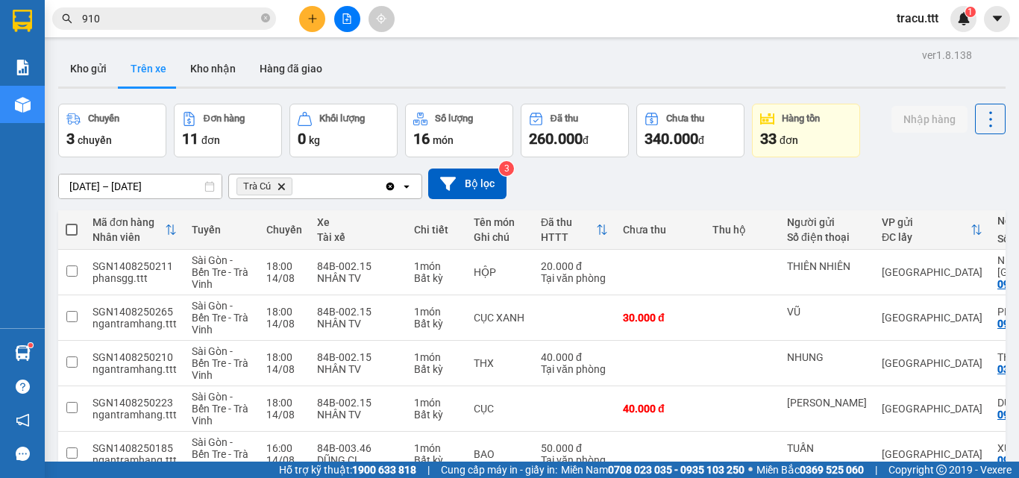
click at [266, 17] on icon "close-circle" at bounding box center [265, 17] width 9 height 9
click at [456, 61] on div "Kho gửi Trên xe Kho nhận Hàng đã giao" at bounding box center [532, 71] width 948 height 40
click at [846, 193] on div "[DATE] – [DATE] Press the down arrow key to interact with the calendar and sele…" at bounding box center [532, 184] width 948 height 31
